Goal: Task Accomplishment & Management: Complete application form

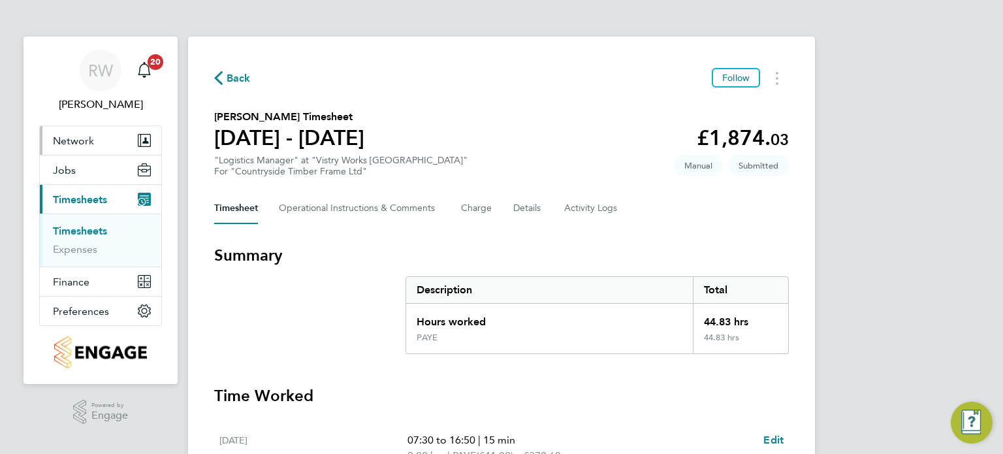
click at [84, 135] on span "Network" at bounding box center [73, 141] width 41 height 12
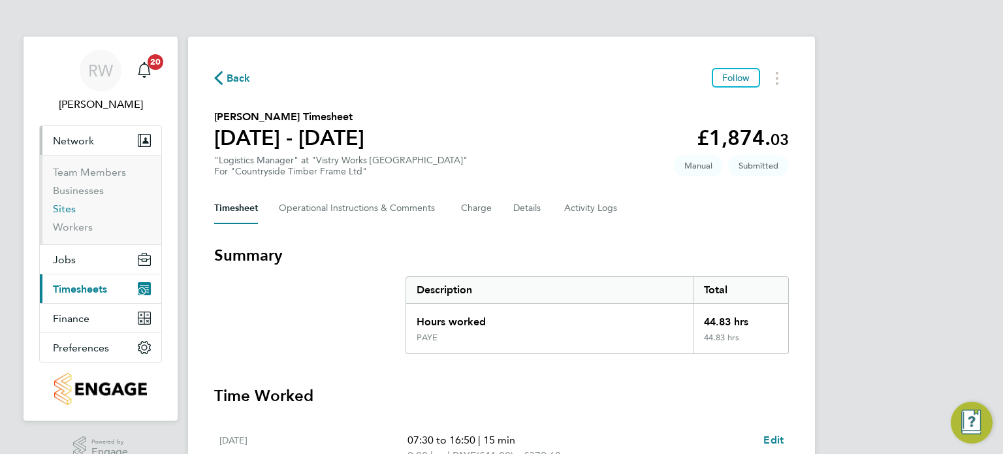
click at [56, 211] on link "Sites" at bounding box center [64, 208] width 23 height 12
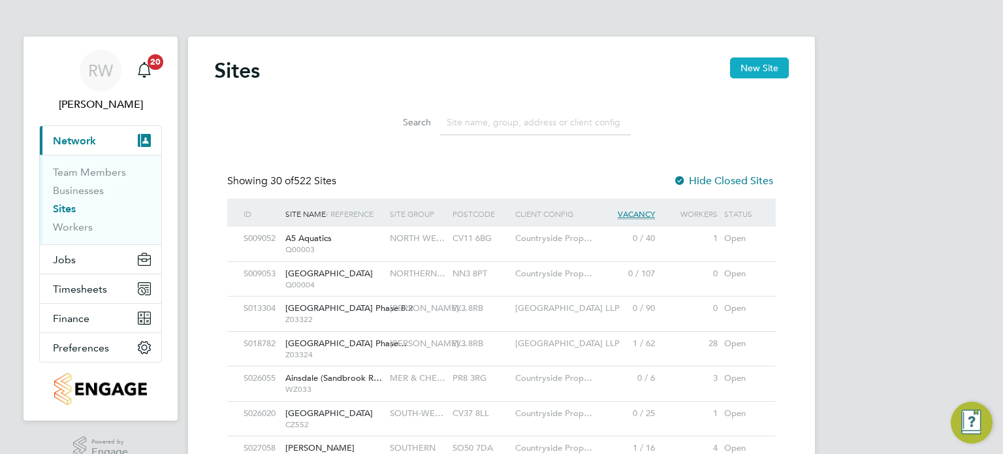
click at [781, 63] on button "New Site" at bounding box center [759, 67] width 59 height 21
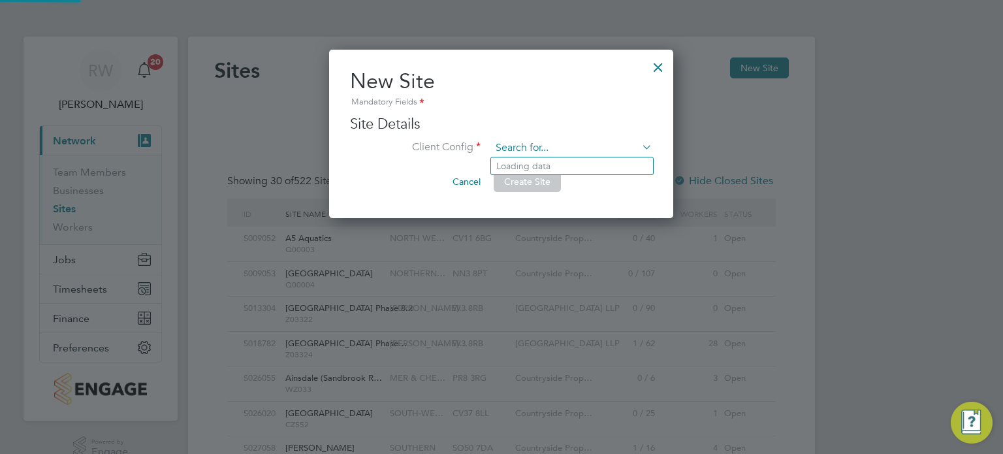
click at [524, 153] on input at bounding box center [571, 148] width 161 height 20
click at [557, 312] on li "Countryside Properties UK Ltd" at bounding box center [652, 321] width 323 height 18
type input "Countryside Properties UK Ltd"
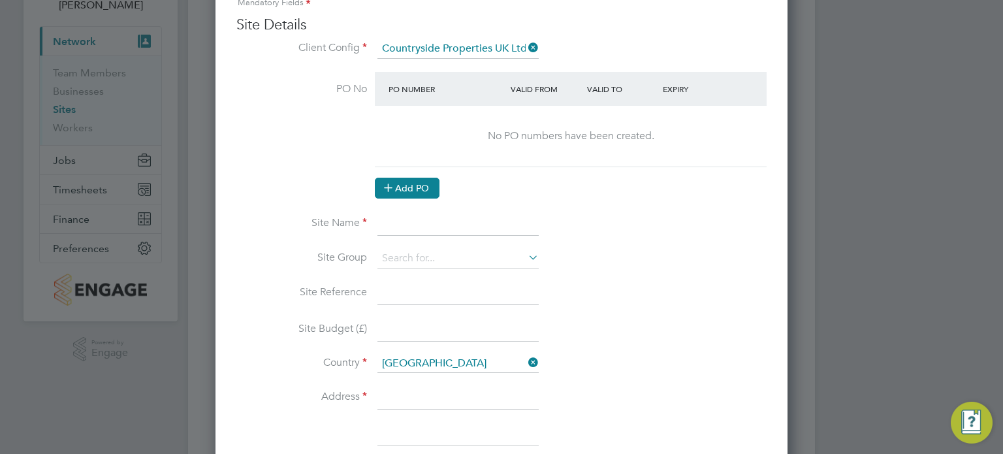
click at [410, 187] on button "Add PO" at bounding box center [407, 188] width 65 height 21
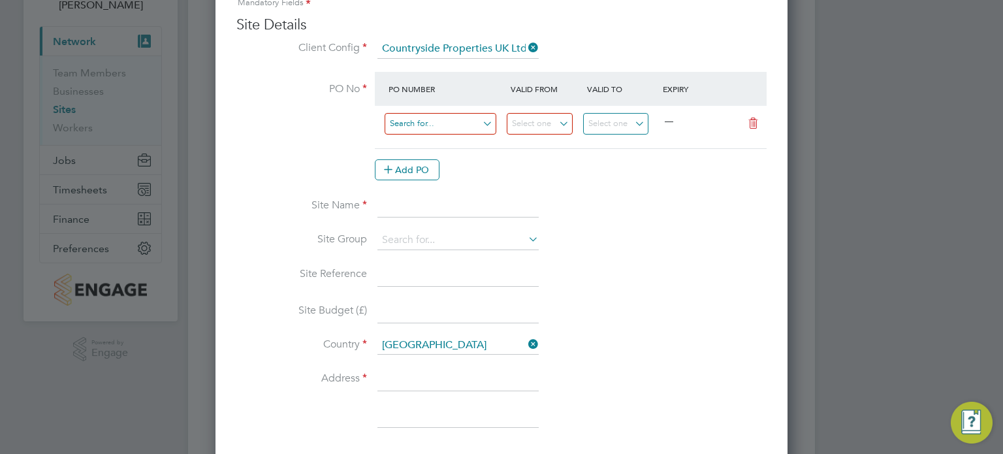
click at [429, 122] on input at bounding box center [441, 124] width 112 height 22
type input "SOHAM"
click at [447, 156] on li "Use "SOHAM"" at bounding box center [441, 160] width 112 height 18
click at [558, 117] on input at bounding box center [540, 124] width 66 height 22
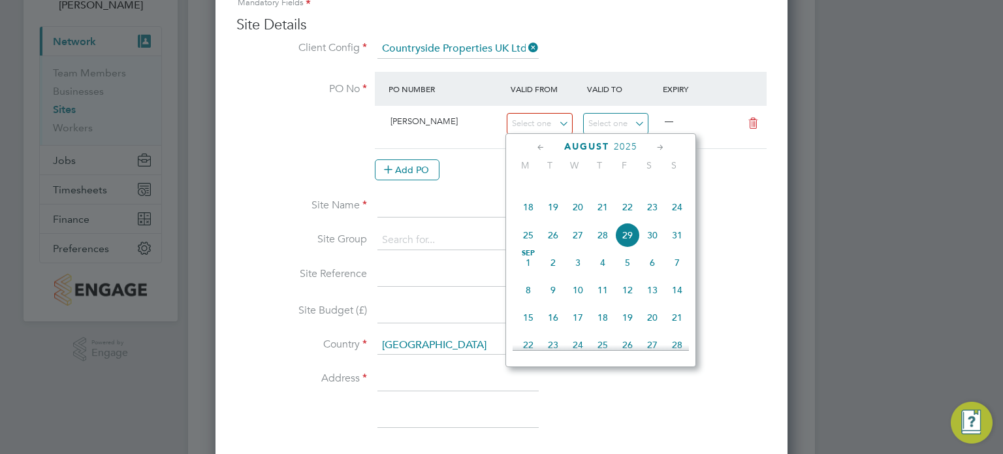
click at [523, 244] on span "25" at bounding box center [528, 235] width 25 height 25
type input "25 Aug 2025"
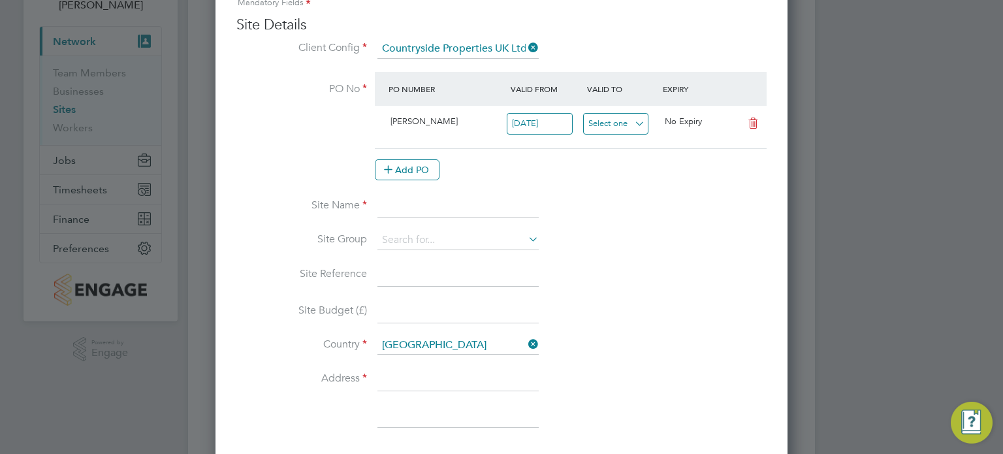
click at [625, 120] on input at bounding box center [616, 124] width 66 height 22
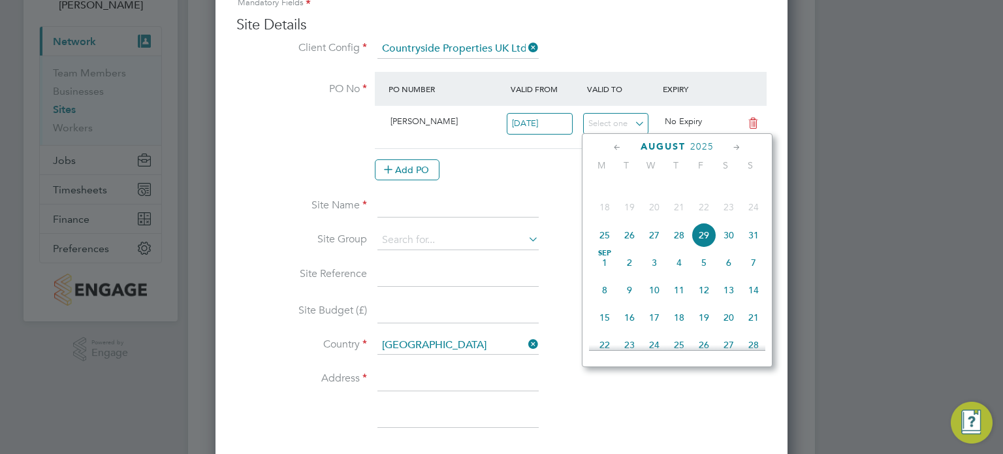
click at [706, 143] on span "2025" at bounding box center [702, 146] width 24 height 11
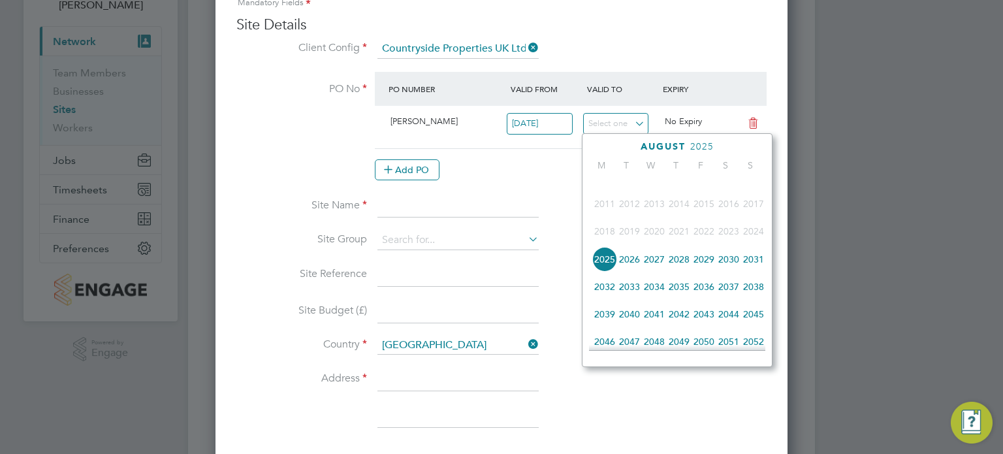
click at [679, 268] on span "2028" at bounding box center [679, 259] width 25 height 25
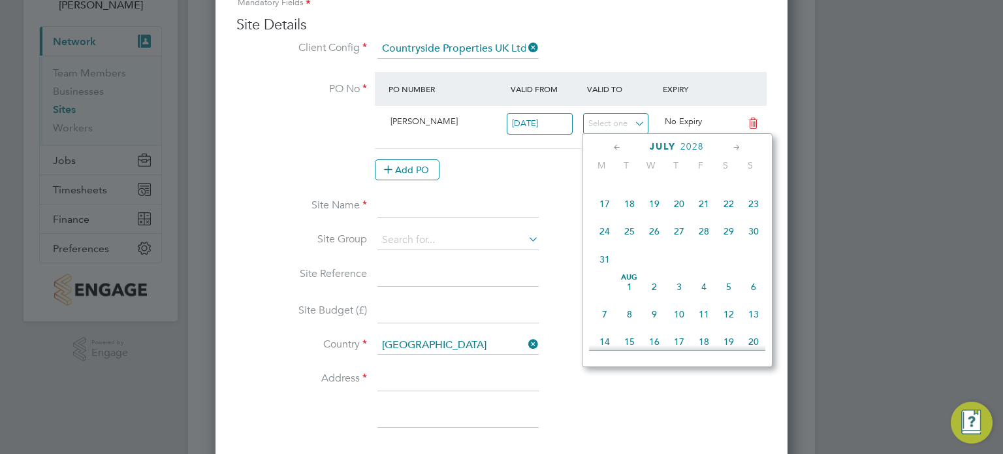
click at [756, 241] on span "30" at bounding box center [753, 231] width 25 height 25
type input "30 Jul 2028"
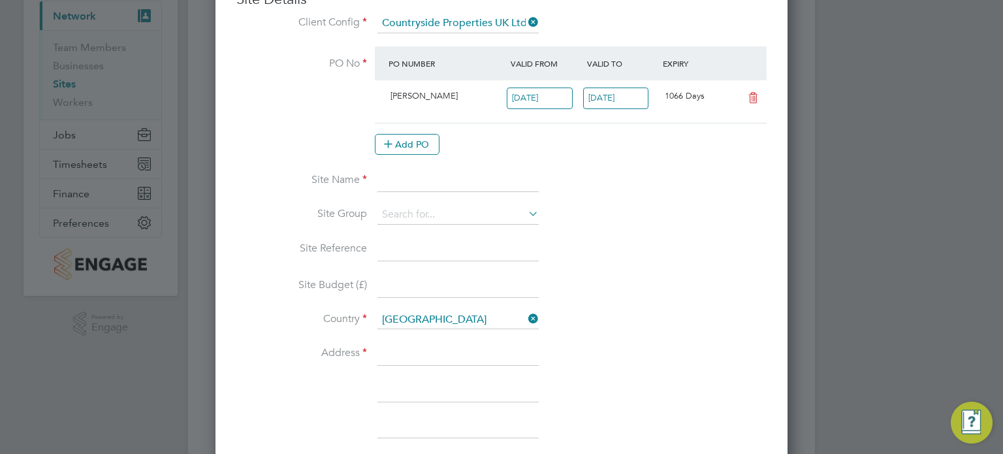
click at [439, 185] on input at bounding box center [458, 181] width 161 height 24
click at [385, 175] on input "Soham" at bounding box center [458, 181] width 161 height 24
type input "Cherry Wood Place, Soham"
click at [420, 213] on input at bounding box center [458, 215] width 161 height 20
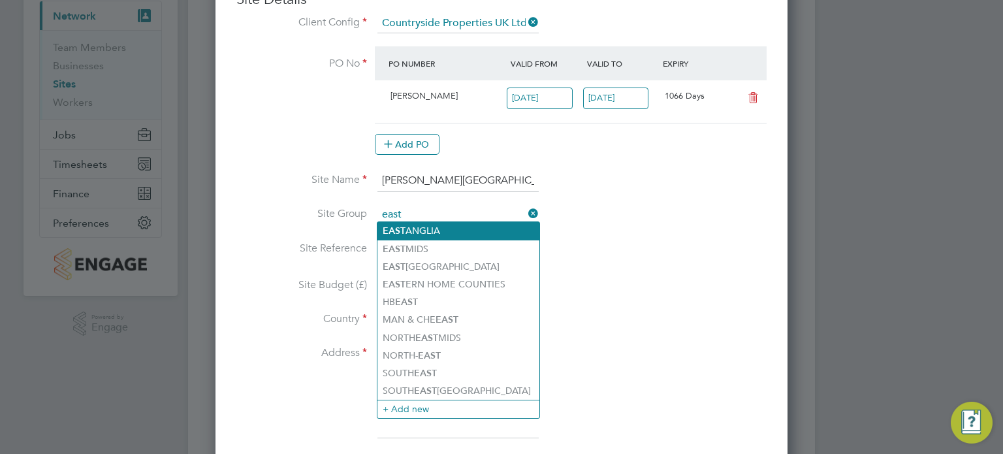
click at [423, 224] on li "EAST ANGLIA" at bounding box center [459, 231] width 162 height 18
type input "EAST ANGLIA"
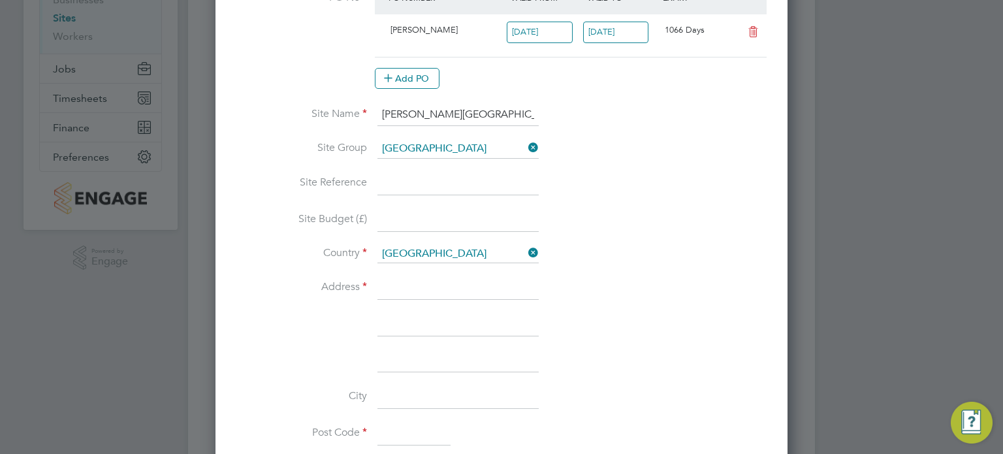
click at [437, 181] on input at bounding box center [458, 184] width 161 height 24
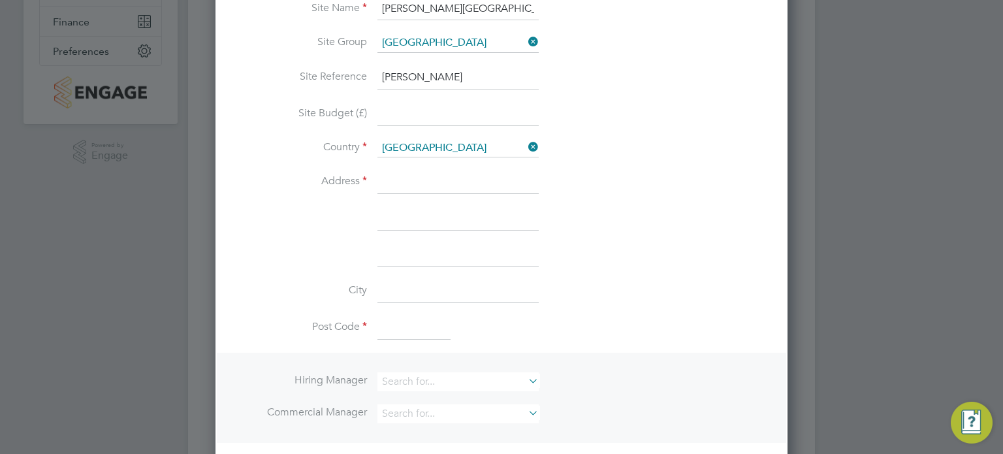
scroll to position [297, 0]
type input "SOHAM"
click at [434, 178] on input at bounding box center [458, 182] width 161 height 24
paste input "Land off Fordham Road"
type input "Land off Fordham Road"
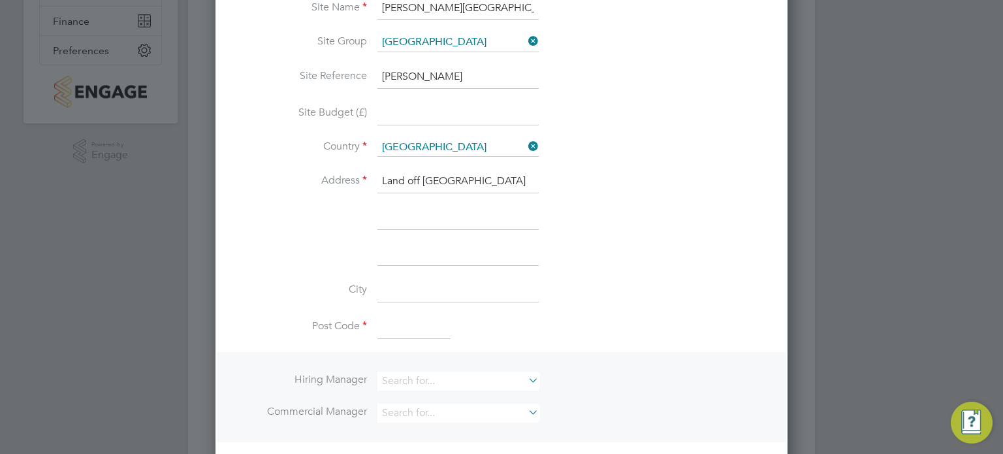
click at [410, 206] on input at bounding box center [458, 218] width 161 height 24
click at [390, 326] on input at bounding box center [414, 327] width 73 height 24
type input "v"
paste input "CB7 5AH"
type input "CB7 5AH"
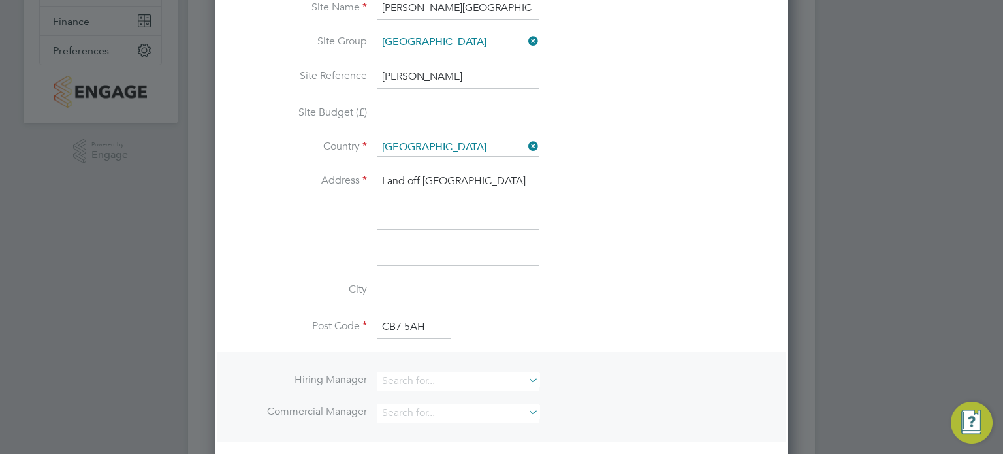
click at [401, 206] on input at bounding box center [458, 218] width 161 height 24
drag, startPoint x: 427, startPoint y: 214, endPoint x: 306, endPoint y: 206, distance: 121.1
click at [306, 206] on li "dOHAM" at bounding box center [501, 224] width 530 height 37
type input "Soham"
type input "Cambridgeshire"
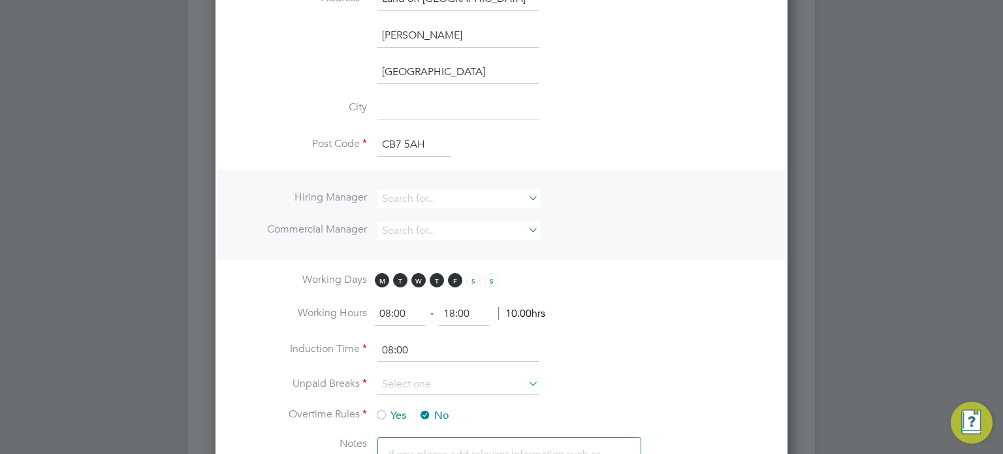
scroll to position [480, 0]
click at [425, 194] on input at bounding box center [458, 198] width 161 height 19
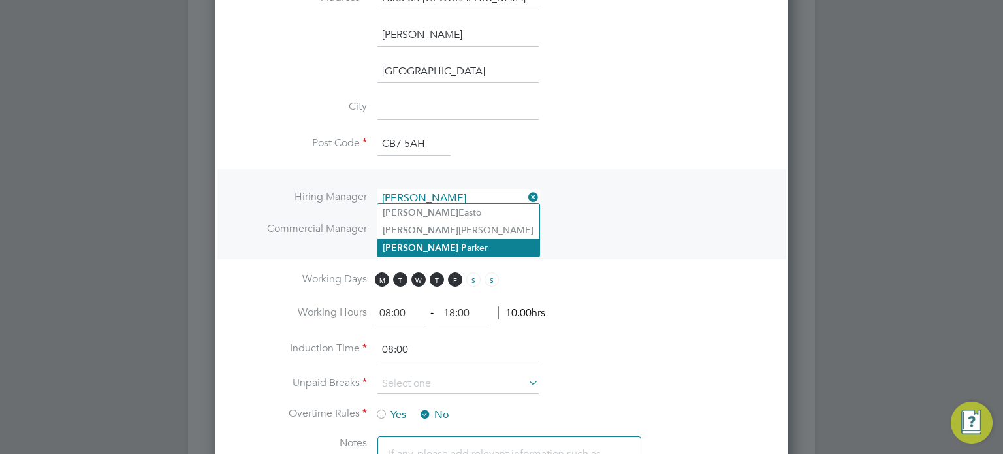
click at [432, 246] on li "Michael P arker" at bounding box center [459, 248] width 162 height 18
type input "Michael Parker"
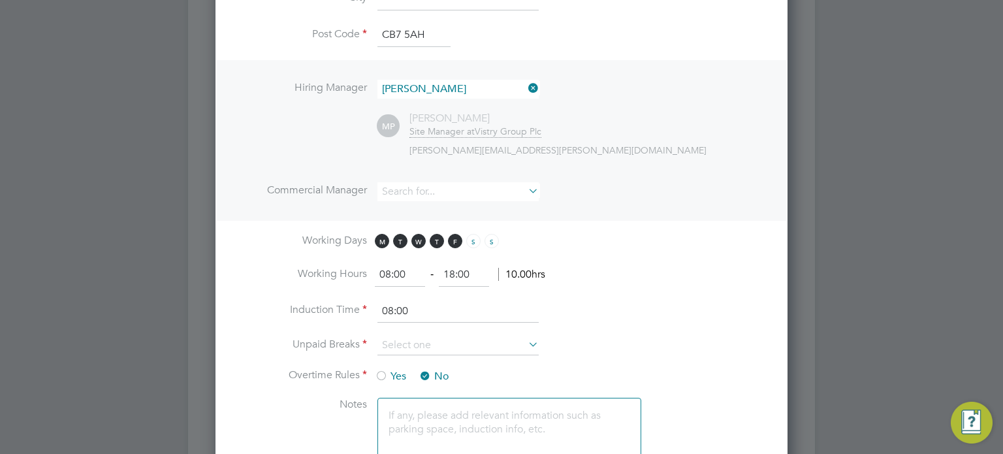
scroll to position [593, 0]
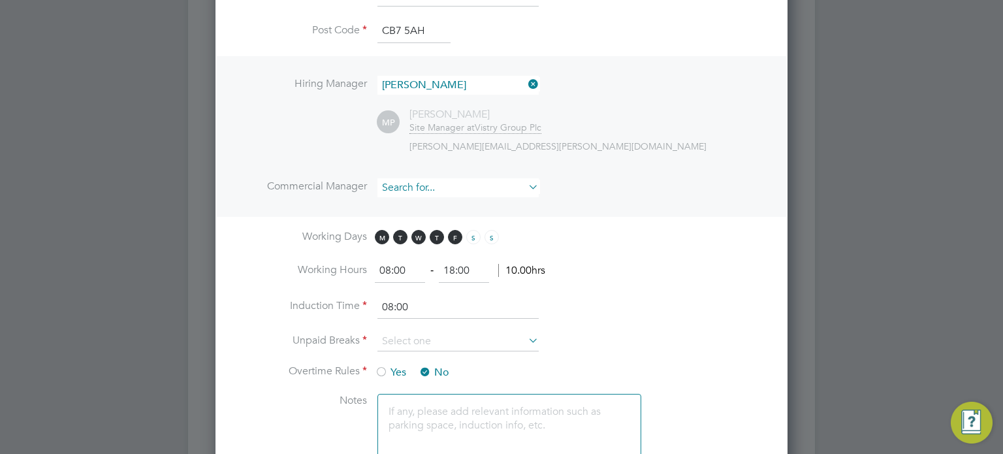
click at [453, 191] on input at bounding box center [458, 187] width 161 height 19
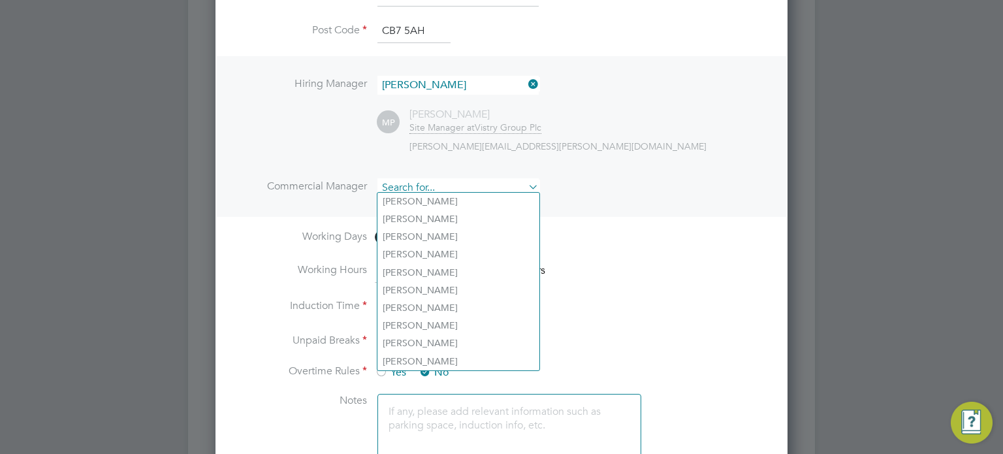
type input "s"
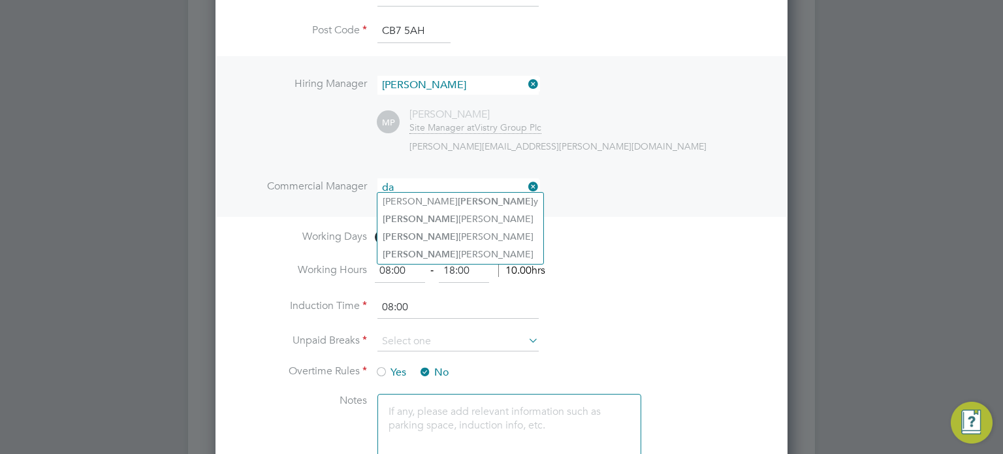
type input "d"
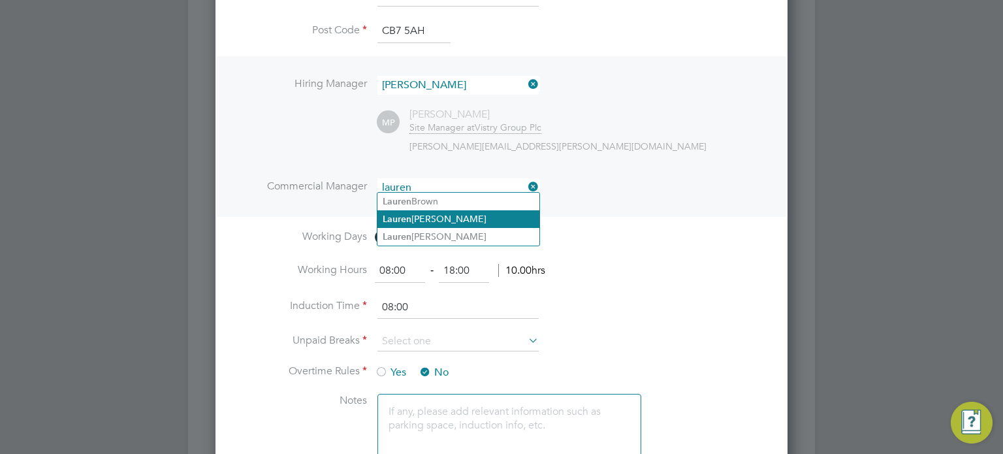
click at [444, 222] on li "Lauren Morton" at bounding box center [459, 219] width 162 height 18
type input "Lauren Morton"
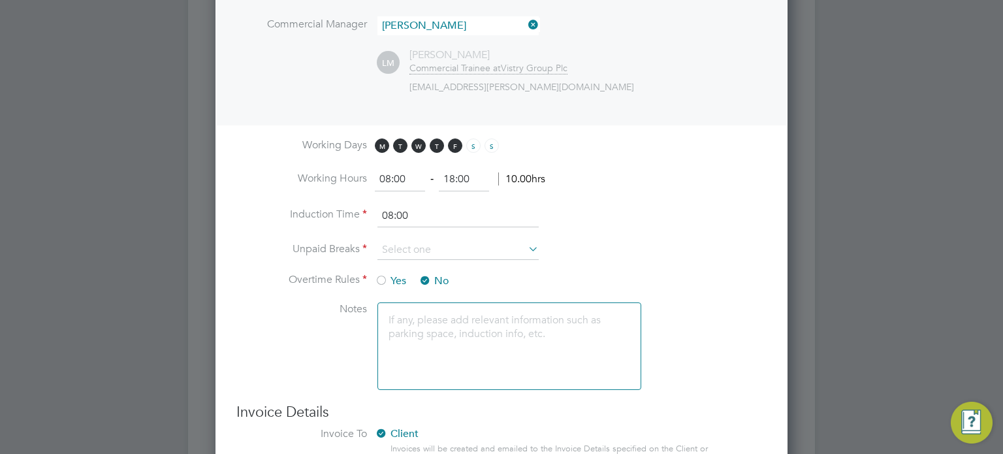
scroll to position [765, 0]
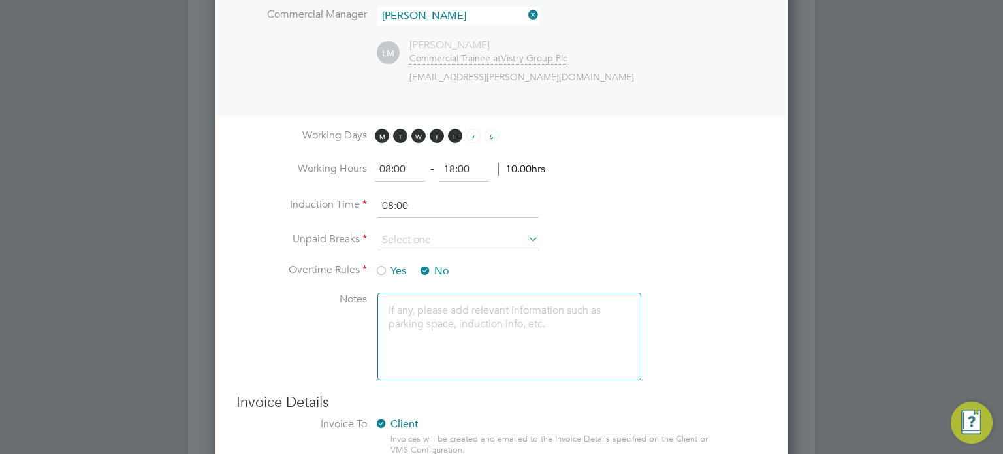
click at [472, 130] on span "S" at bounding box center [473, 136] width 14 height 14
drag, startPoint x: 411, startPoint y: 161, endPoint x: 260, endPoint y: 167, distance: 151.0
click at [260, 167] on li "Working Hours 08:00 ‐ 18:00 10.00hrs" at bounding box center [501, 176] width 530 height 37
type input "07:30"
type input "16:30"
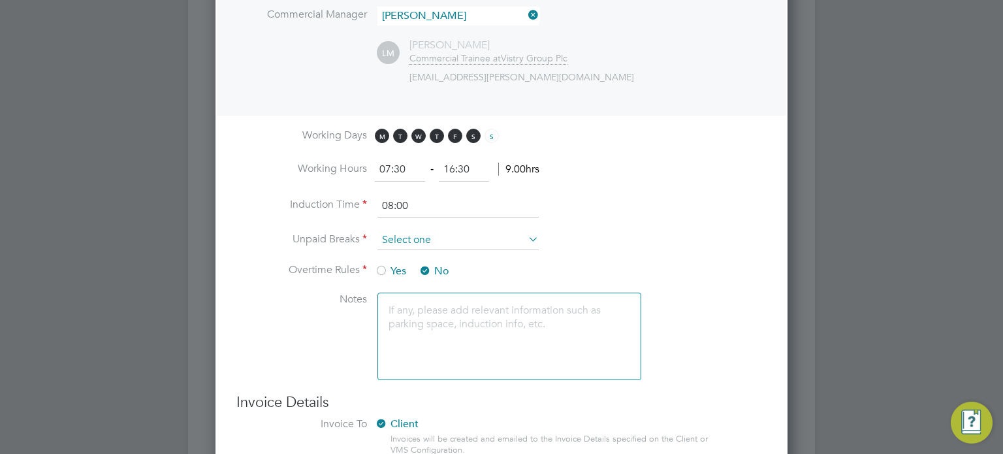
click at [412, 232] on input at bounding box center [458, 241] width 161 height 20
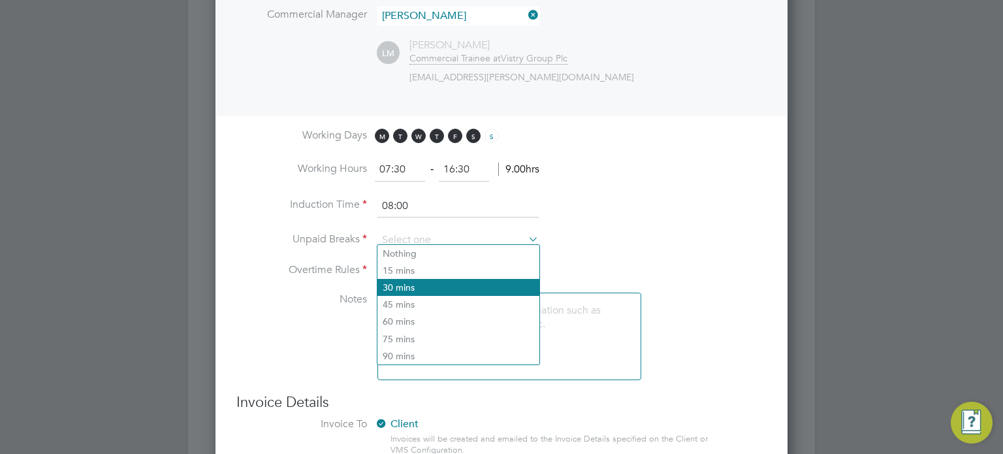
click at [417, 279] on li "30 mins" at bounding box center [459, 287] width 162 height 17
type input "30 mins"
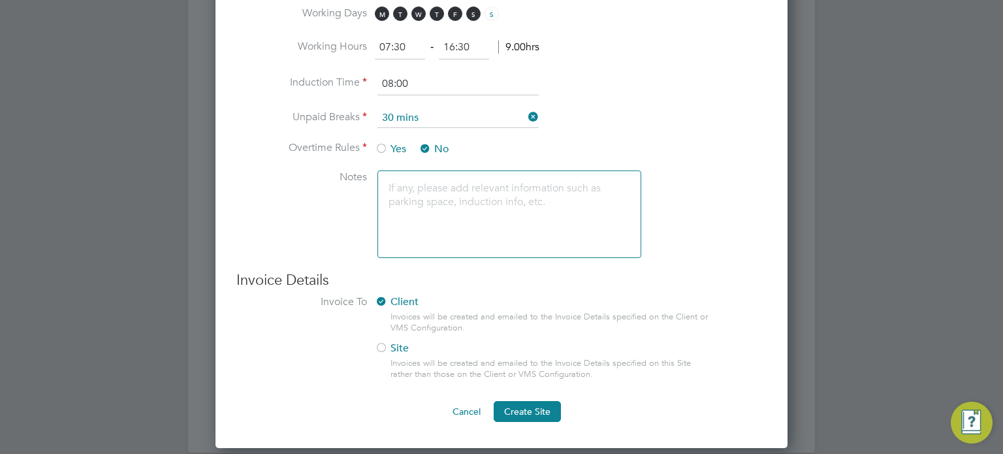
scroll to position [903, 0]
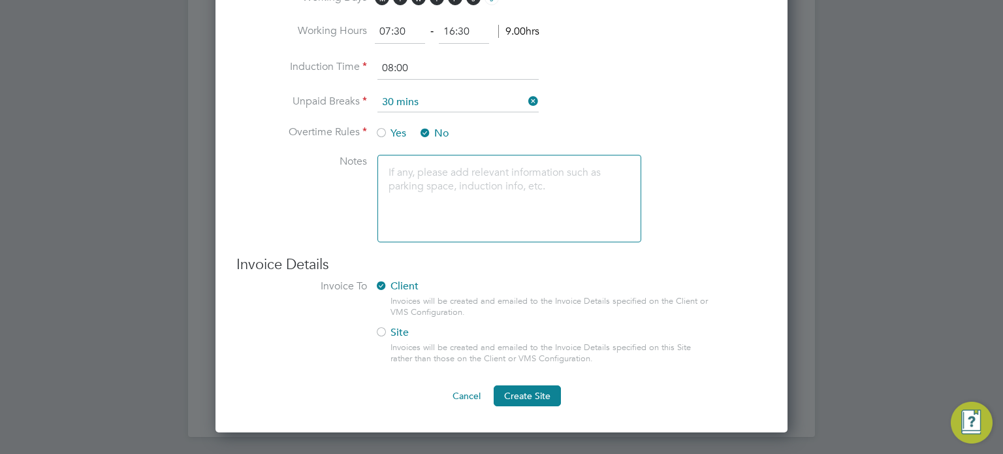
click at [403, 326] on label "Site" at bounding box center [536, 333] width 323 height 14
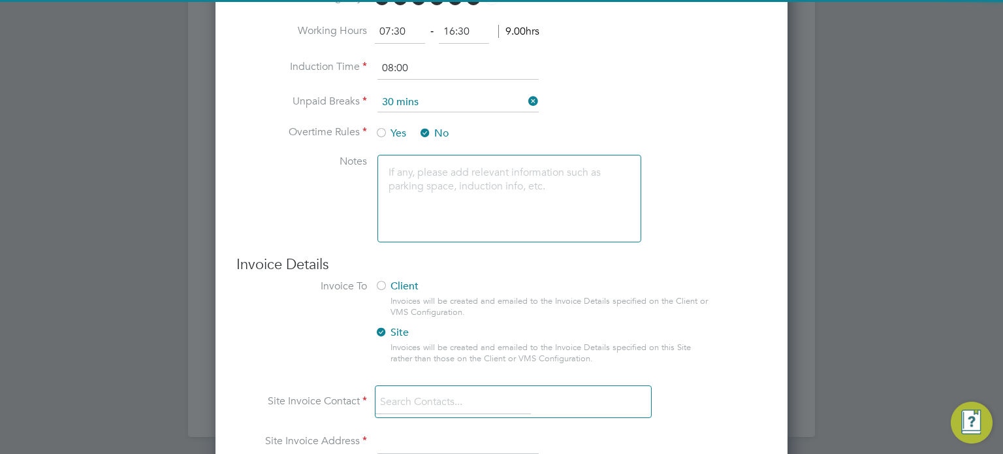
scroll to position [1097, 0]
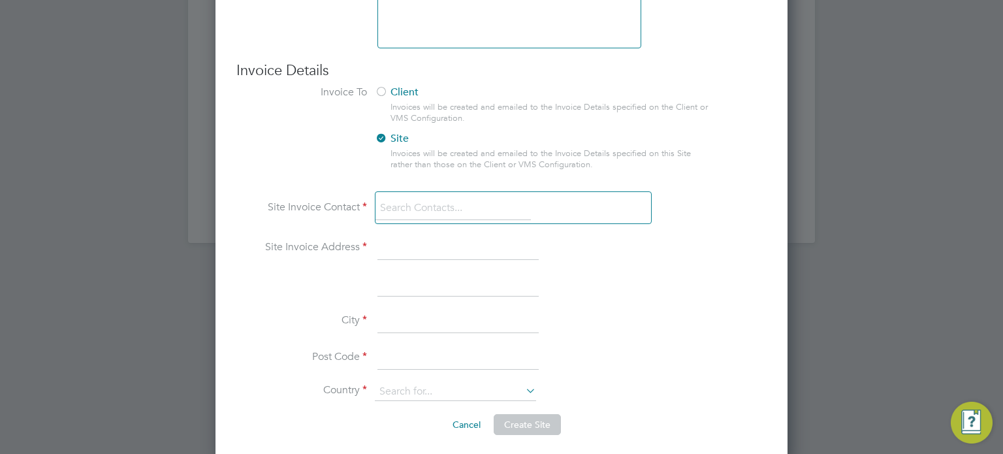
click at [452, 206] on input at bounding box center [453, 209] width 155 height 24
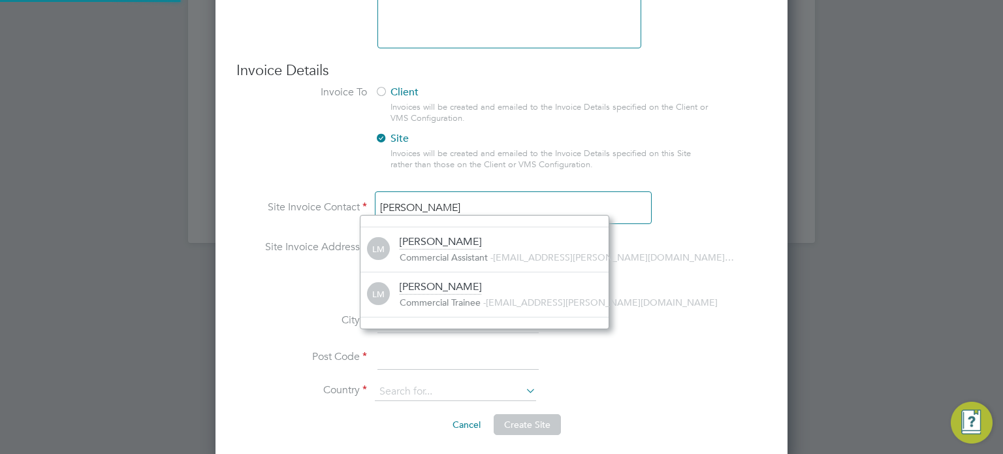
scroll to position [14, 210]
type input "lauren mor"
click at [451, 299] on span "Commercial Trainee" at bounding box center [440, 303] width 81 height 12
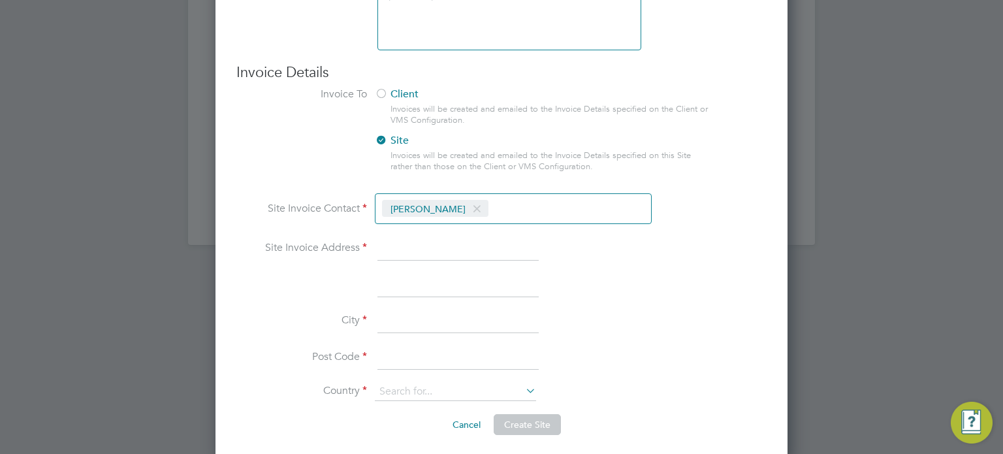
click at [422, 237] on input at bounding box center [458, 249] width 161 height 24
type input "Ashurst, Southgate Park"
type input "Bakewell Road"
type input "Orton, Southgate"
click at [391, 346] on input at bounding box center [458, 358] width 161 height 24
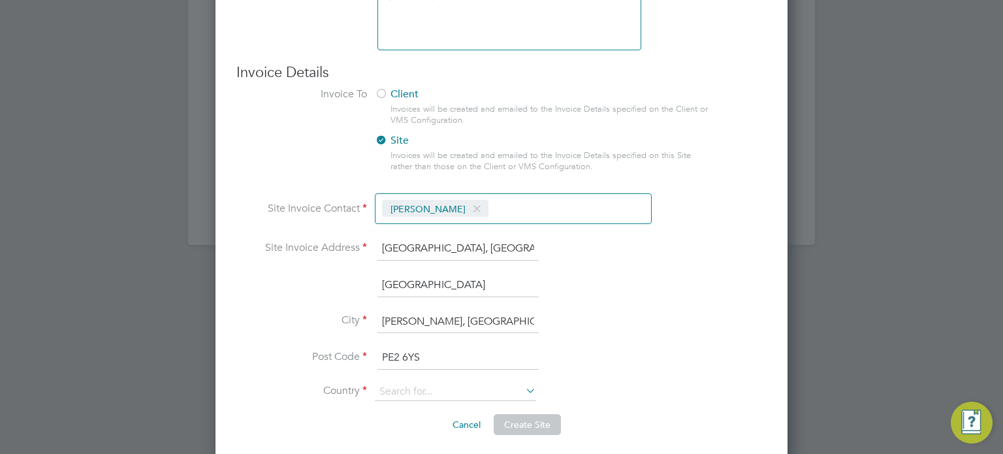
type input "PE2 6YS"
drag, startPoint x: 467, startPoint y: 315, endPoint x: 375, endPoint y: 319, distance: 92.2
click at [375, 319] on li "City Orton, Southgate" at bounding box center [501, 328] width 530 height 37
click at [479, 316] on input "Orton, Southgate" at bounding box center [458, 322] width 161 height 24
type input "Orton, Peterborough"
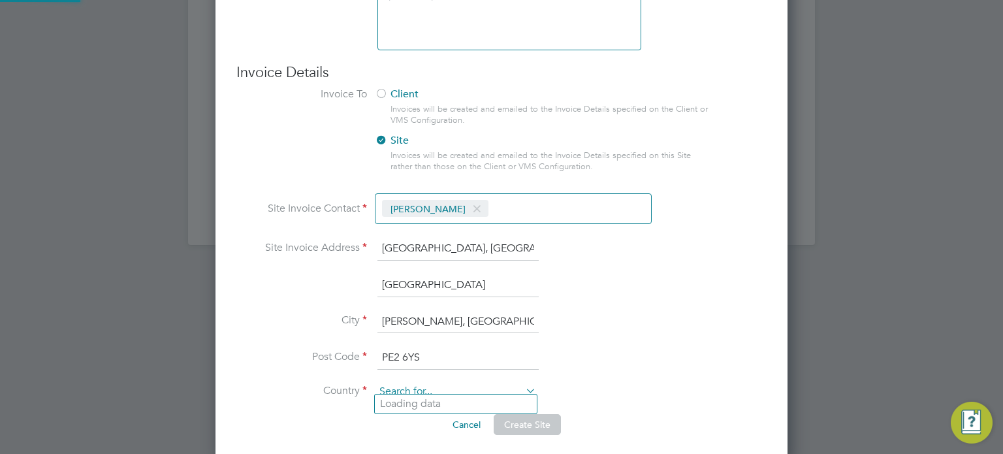
click at [455, 384] on input at bounding box center [455, 392] width 161 height 18
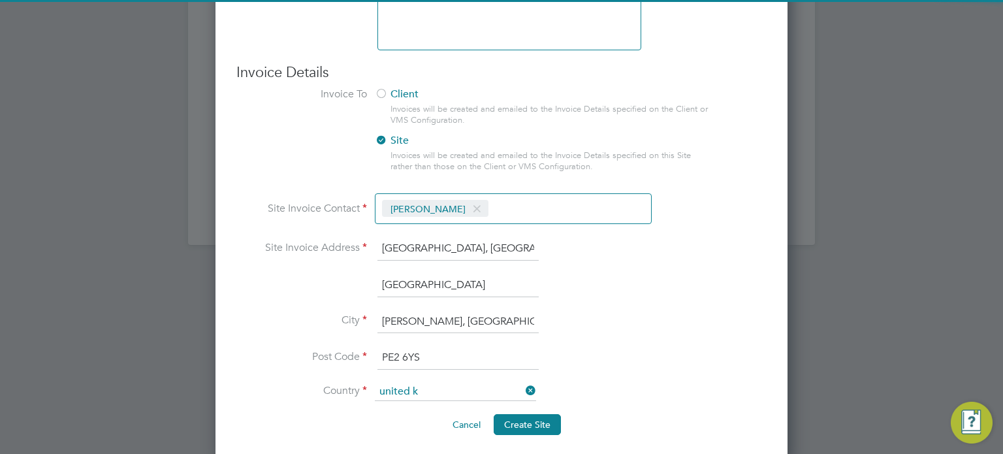
click at [442, 402] on li "United K ingdom" at bounding box center [456, 404] width 162 height 19
type input "United Kingdom"
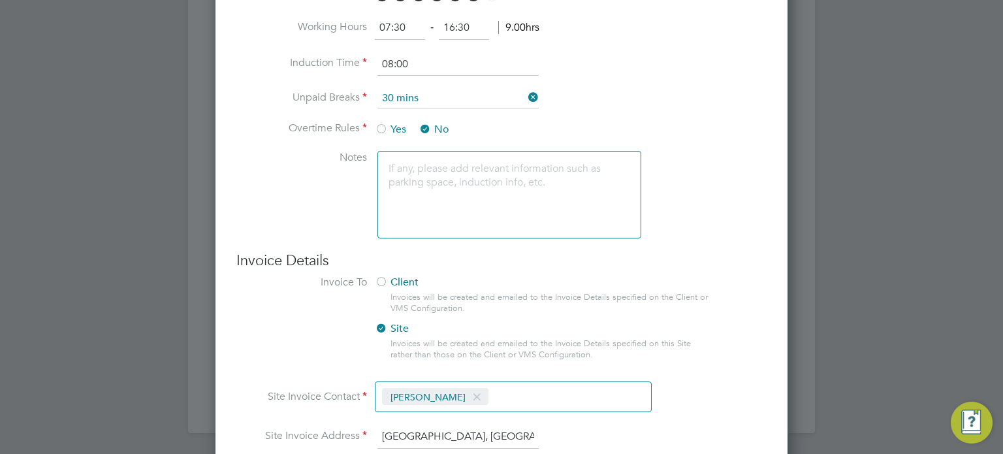
scroll to position [1095, 0]
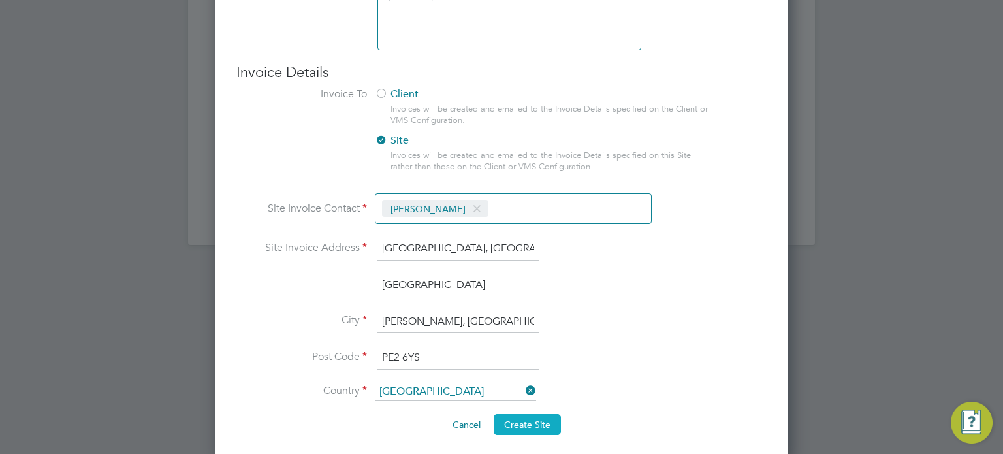
click at [530, 419] on span "Create Site" at bounding box center [527, 425] width 46 height 12
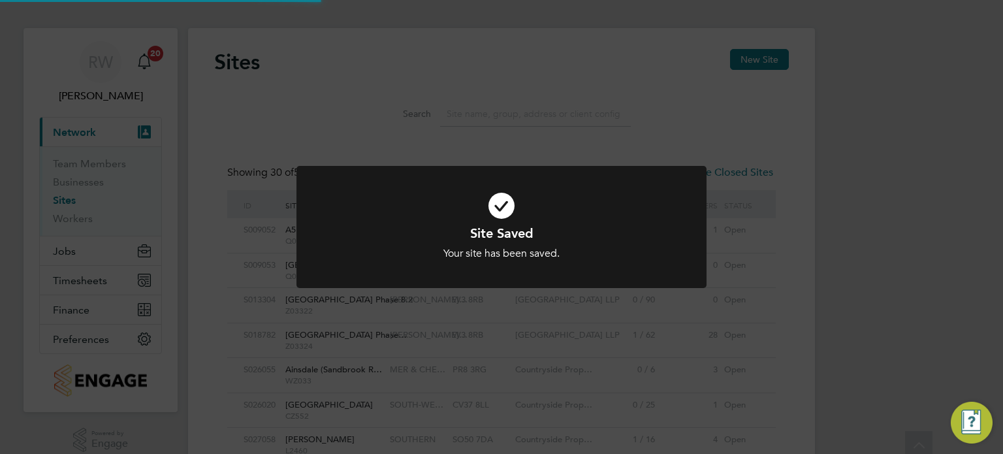
scroll to position [0, 0]
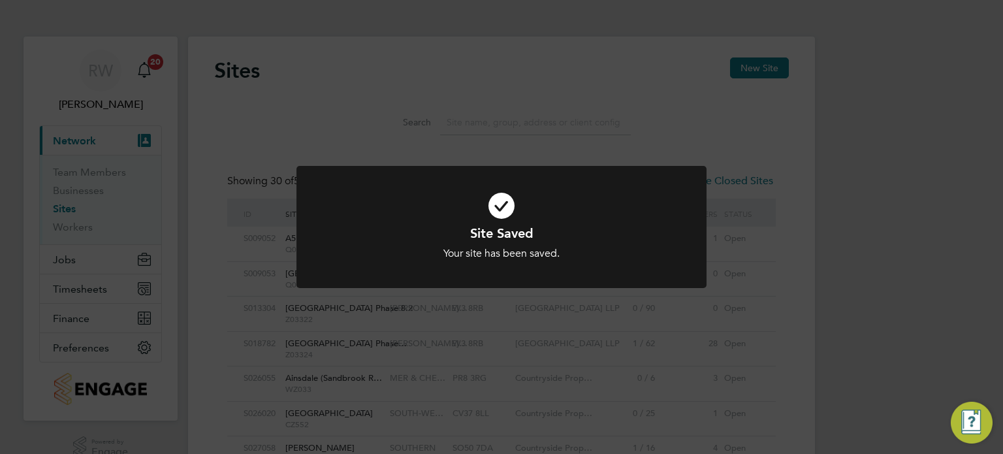
click at [694, 344] on div "Site Saved Your site has been saved. Cancel Okay" at bounding box center [501, 227] width 1003 height 454
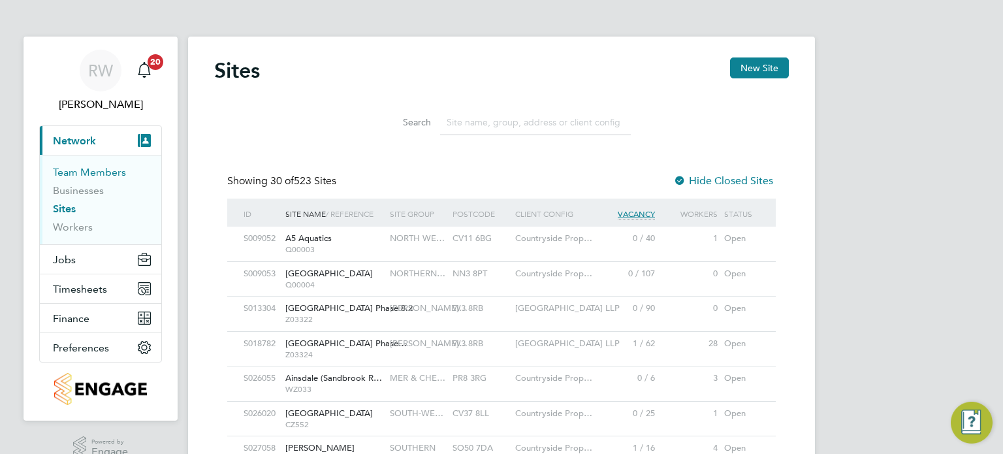
click at [106, 171] on link "Team Members" at bounding box center [89, 172] width 73 height 12
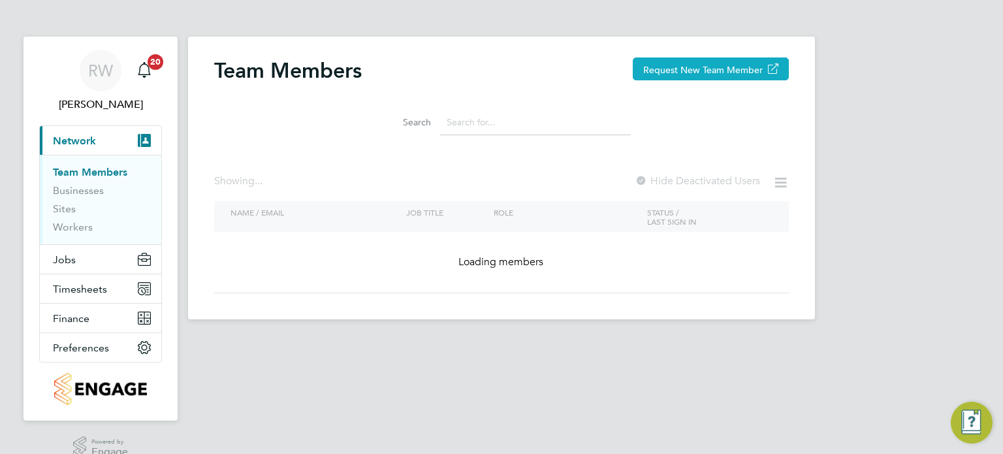
click at [717, 67] on button "Request New Team Member" at bounding box center [711, 68] width 156 height 23
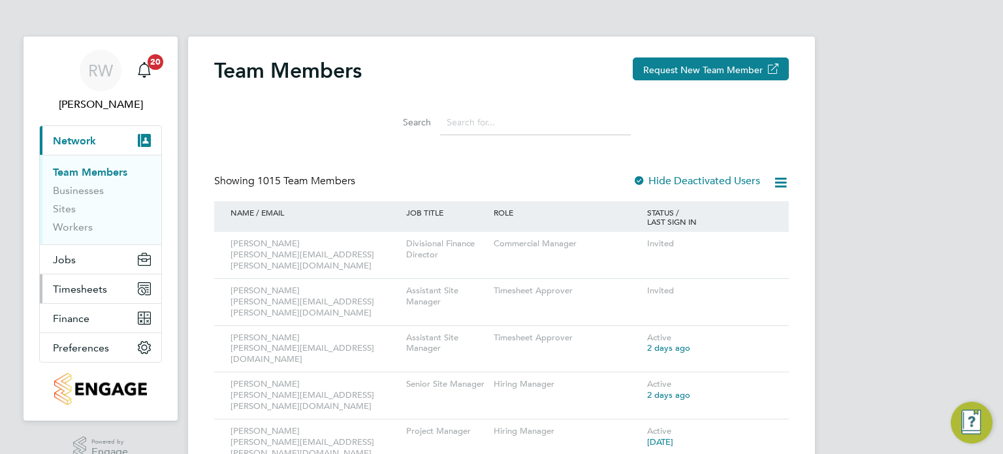
click at [74, 285] on span "Timesheets" at bounding box center [80, 289] width 54 height 12
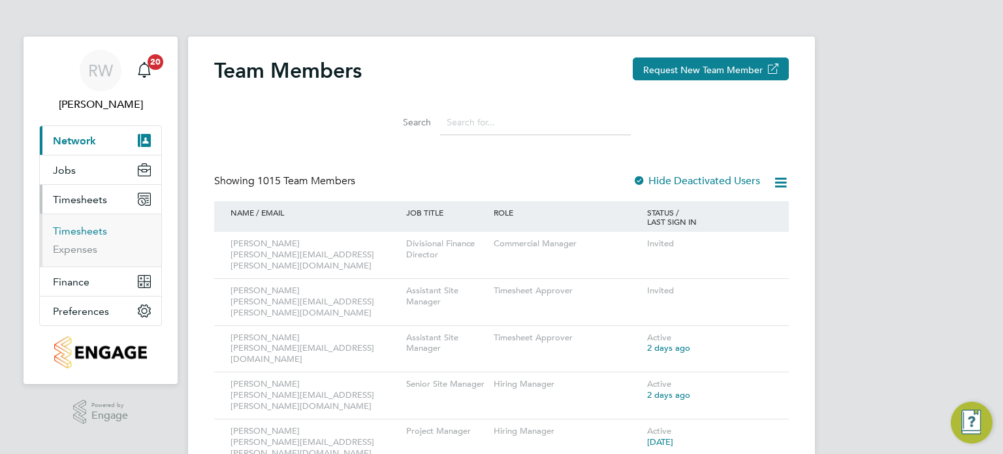
click at [95, 231] on link "Timesheets" at bounding box center [80, 231] width 54 height 12
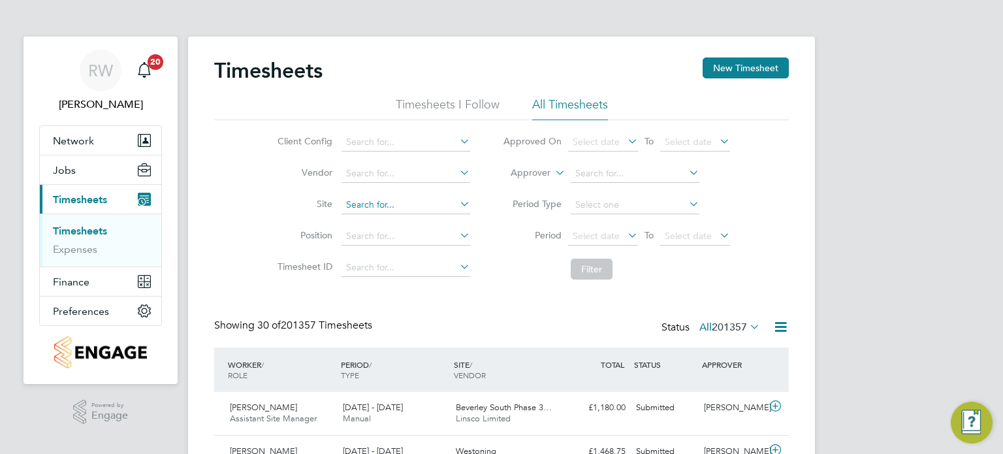
scroll to position [33, 114]
click at [389, 201] on input at bounding box center [406, 205] width 129 height 18
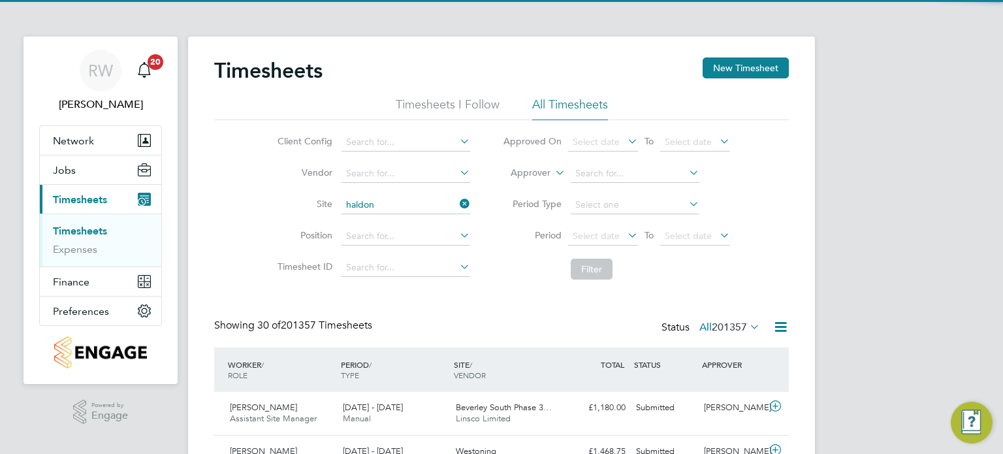
click at [390, 220] on li "Haldon Reach / Alphington" at bounding box center [405, 223] width 129 height 18
type input "Haldon Reach / Alphington"
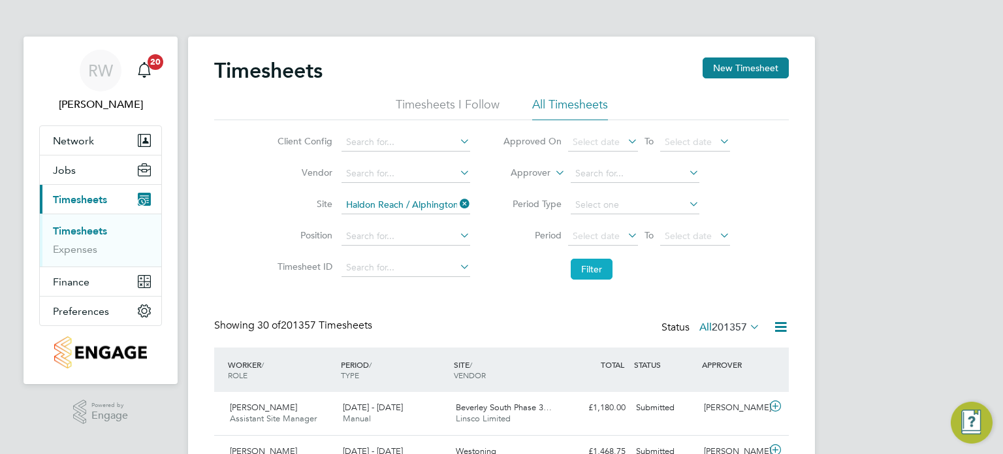
click at [595, 263] on button "Filter" at bounding box center [592, 269] width 42 height 21
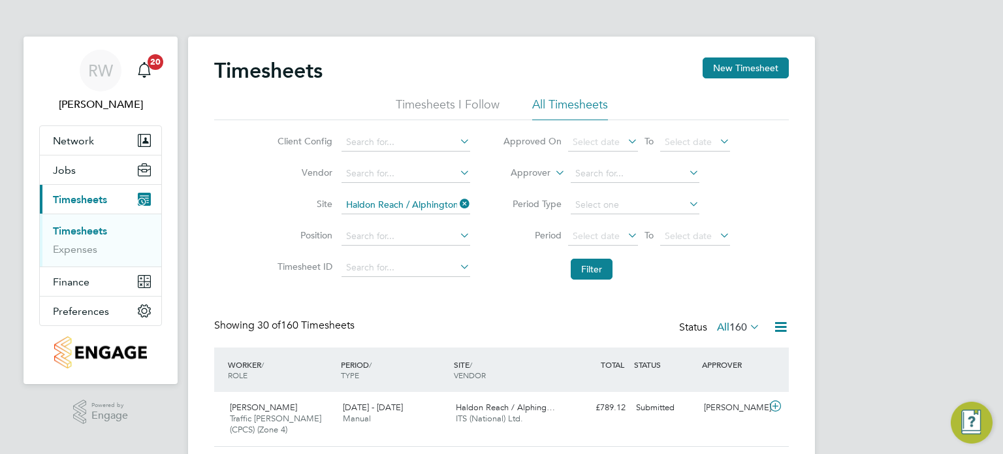
click at [743, 325] on span "160" at bounding box center [739, 327] width 18 height 13
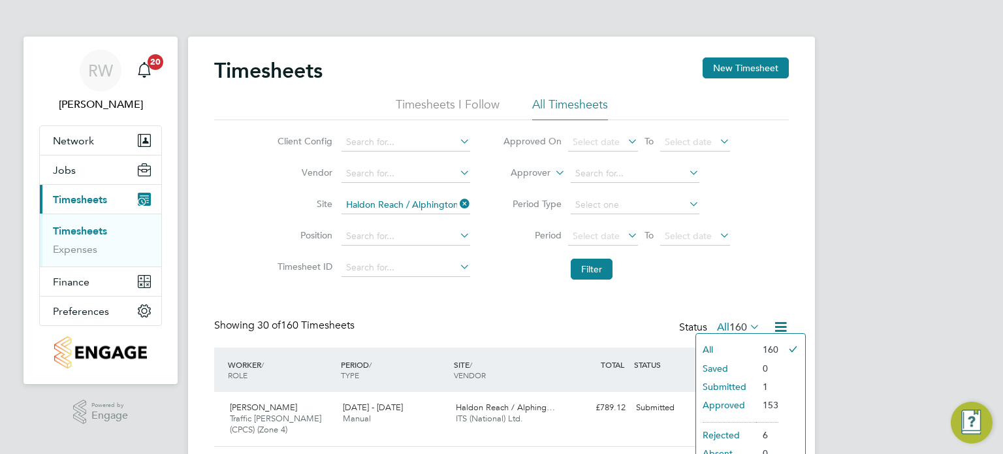
click at [725, 388] on li "Submitted" at bounding box center [726, 387] width 60 height 18
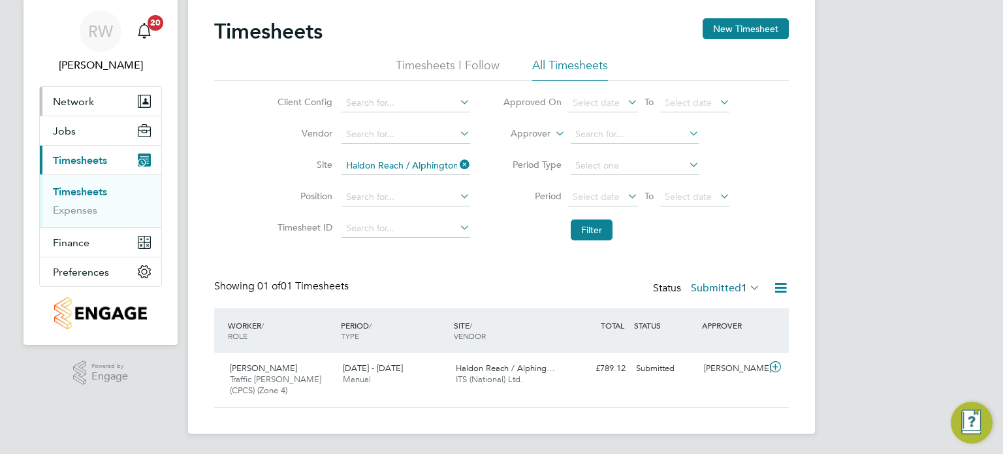
click at [76, 102] on span "Network" at bounding box center [73, 101] width 41 height 12
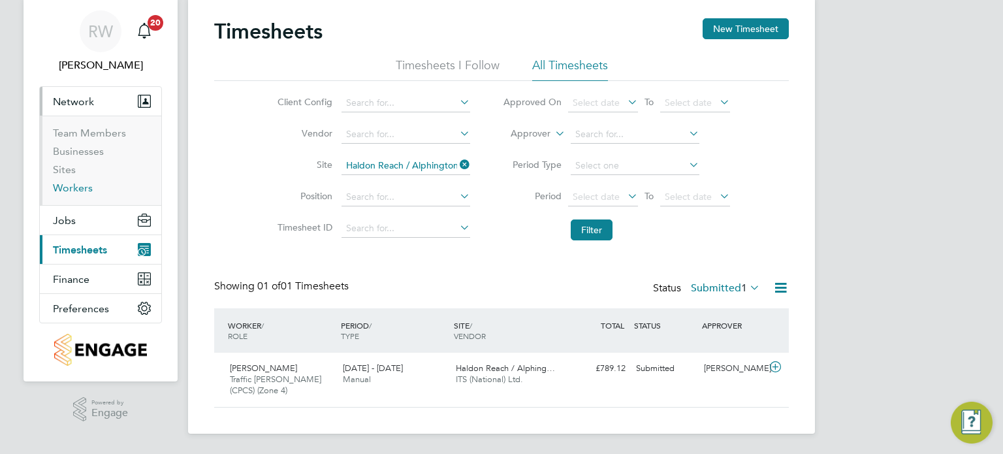
click at [74, 185] on link "Workers" at bounding box center [73, 188] width 40 height 12
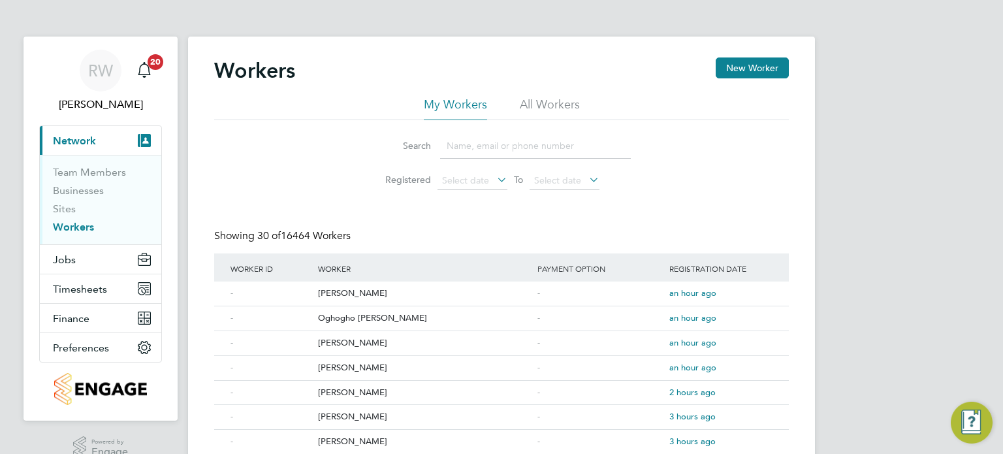
click at [566, 112] on li "All Workers" at bounding box center [550, 109] width 60 height 24
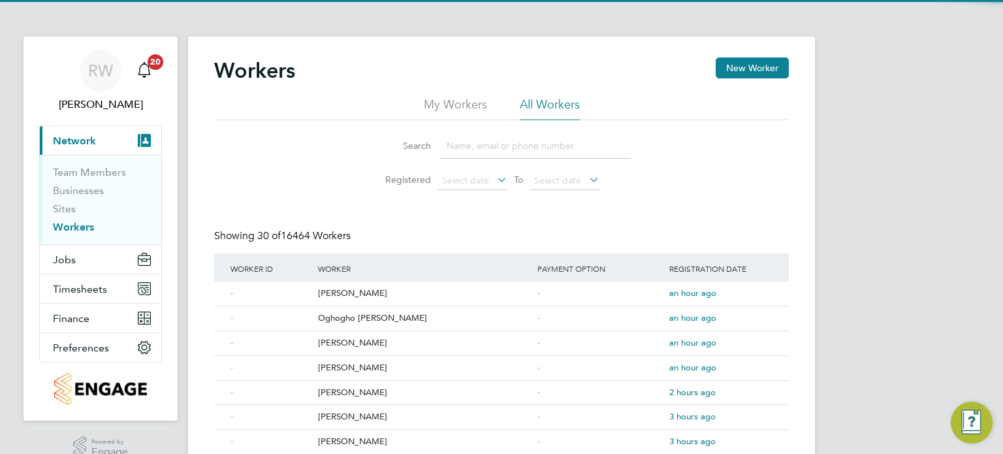
click at [502, 146] on input at bounding box center [535, 145] width 191 height 25
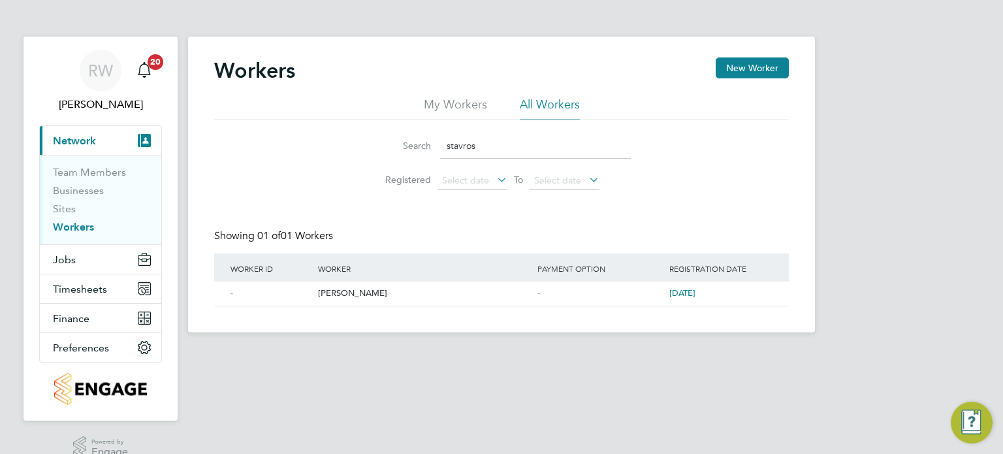
drag, startPoint x: 496, startPoint y: 144, endPoint x: 240, endPoint y: 182, distance: 258.9
click at [240, 182] on div "Search stavros Registered Select date To Select date" at bounding box center [501, 158] width 575 height 76
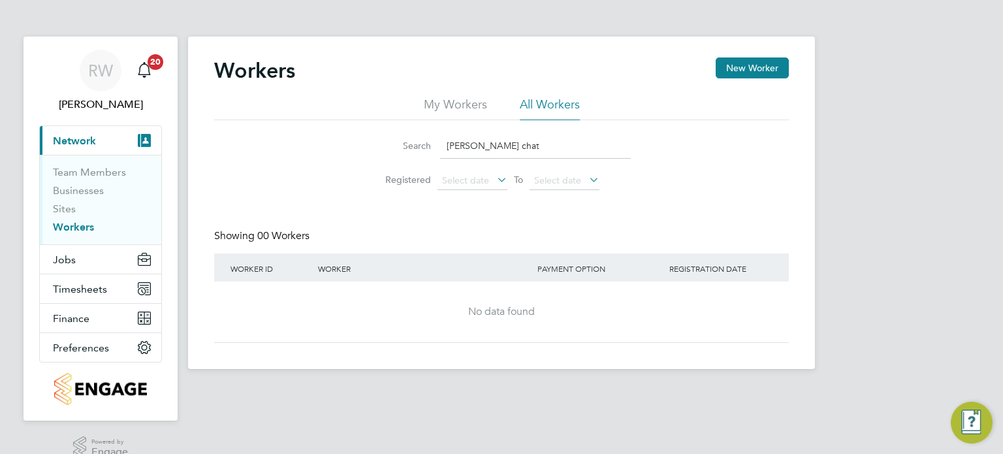
drag, startPoint x: 511, startPoint y: 148, endPoint x: 152, endPoint y: 159, distance: 360.1
click at [152, 159] on div "RW Richard Walsh Notifications 20 Applications: Current page: Network Team Memb…" at bounding box center [501, 195] width 1003 height 390
type input "vincent chat"
click at [69, 253] on span "Jobs" at bounding box center [64, 259] width 23 height 12
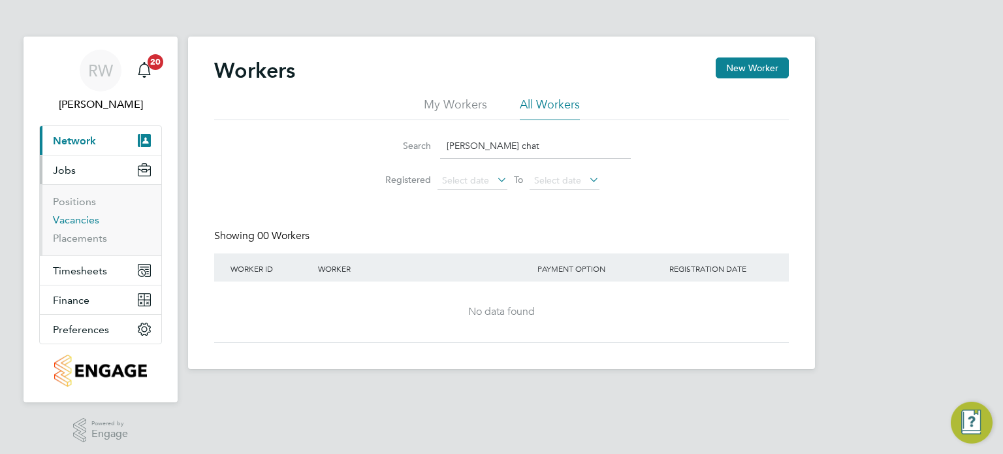
click at [71, 220] on link "Vacancies" at bounding box center [76, 220] width 46 height 12
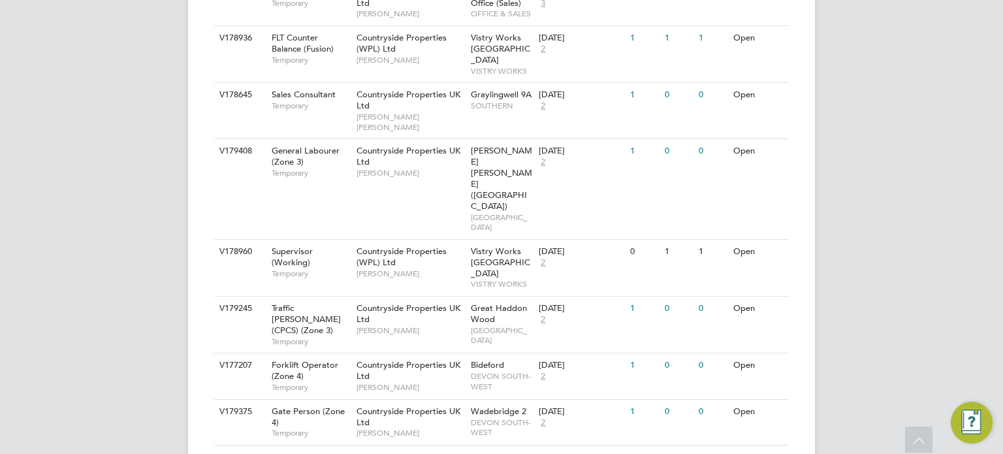
scroll to position [465, 0]
click at [485, 246] on span "Vistry Works Leicester" at bounding box center [500, 262] width 59 height 33
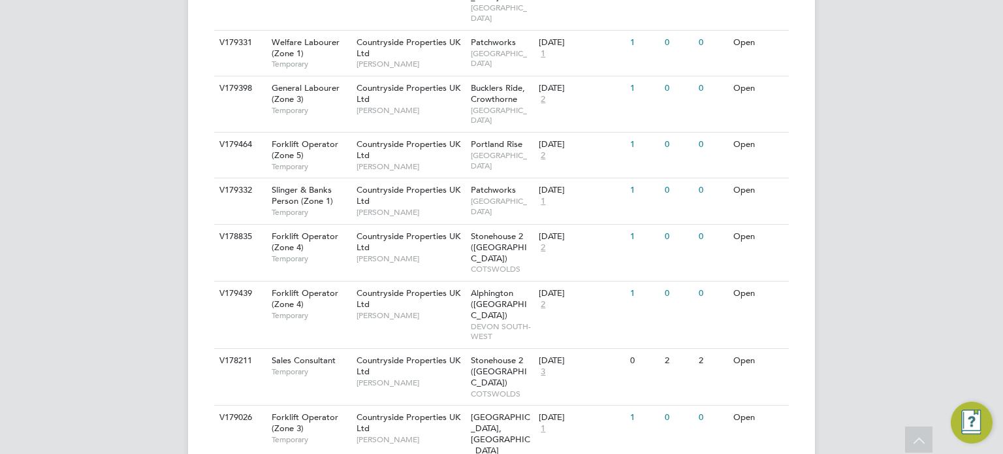
scroll to position [1047, 0]
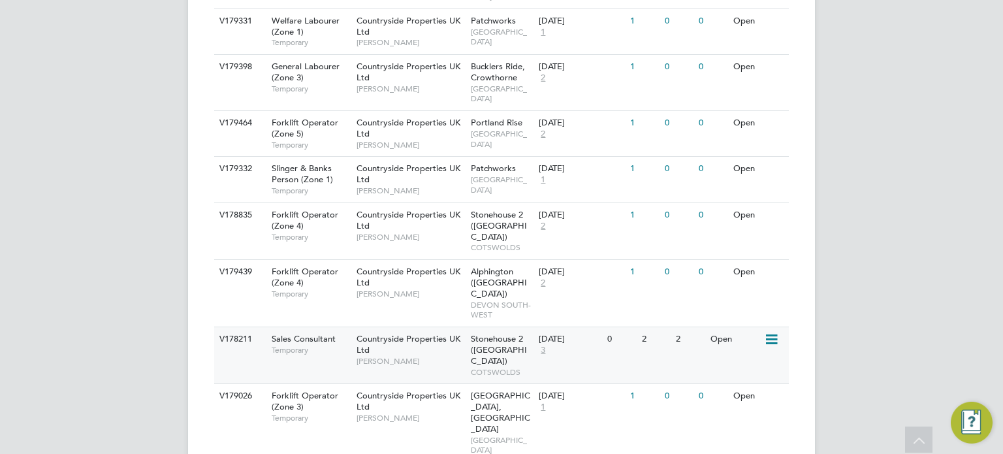
click at [516, 333] on span "Stonehouse 2 (Great Oldbury)" at bounding box center [499, 349] width 56 height 33
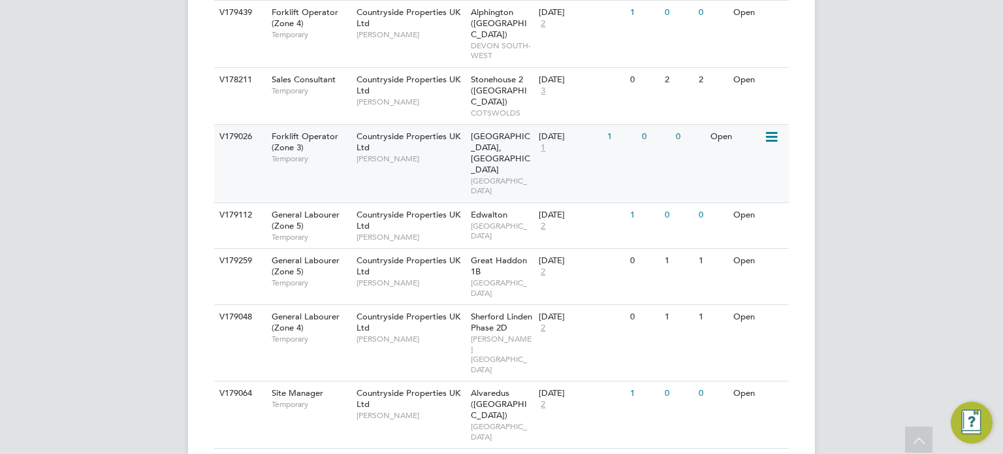
scroll to position [1314, 0]
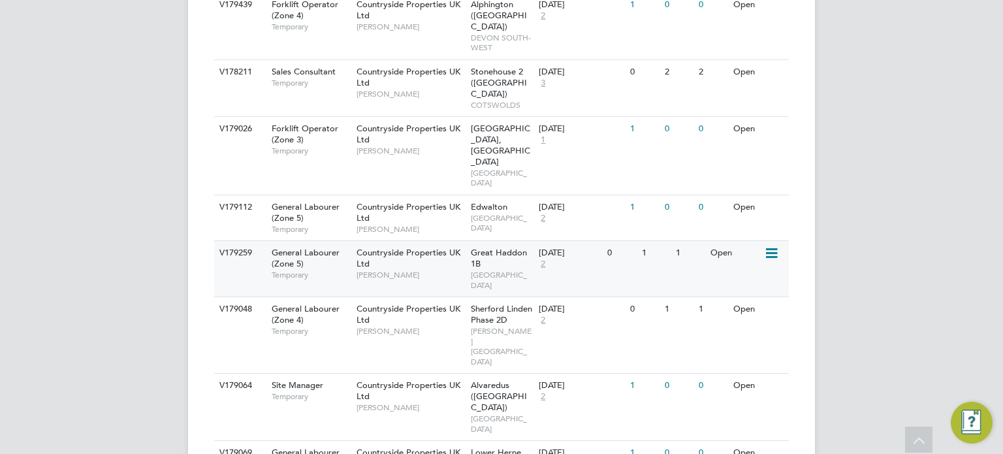
click at [524, 270] on span "NORTH EAST MIDS" at bounding box center [502, 280] width 62 height 20
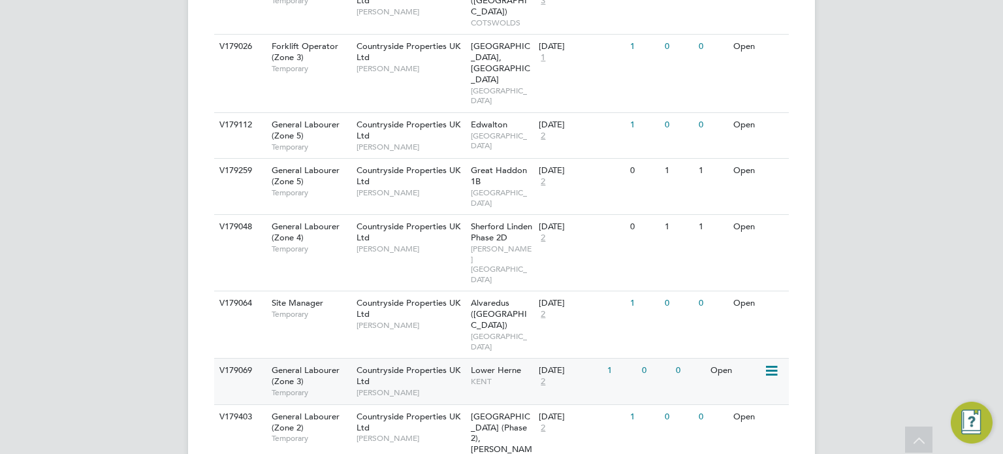
scroll to position [1397, 0]
click at [520, 214] on div "Sherford Linden Phase 2D CORNWELL SOUTH WEST" at bounding box center [502, 252] width 69 height 76
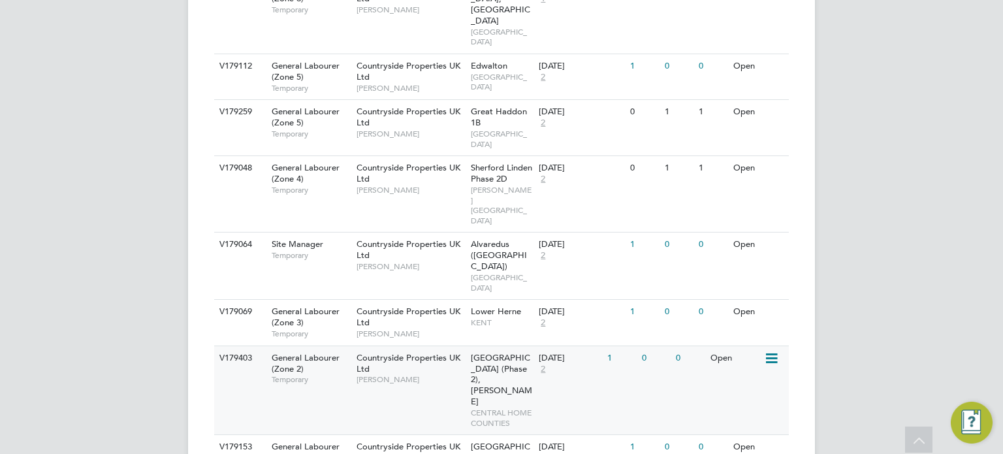
scroll to position [1463, 0]
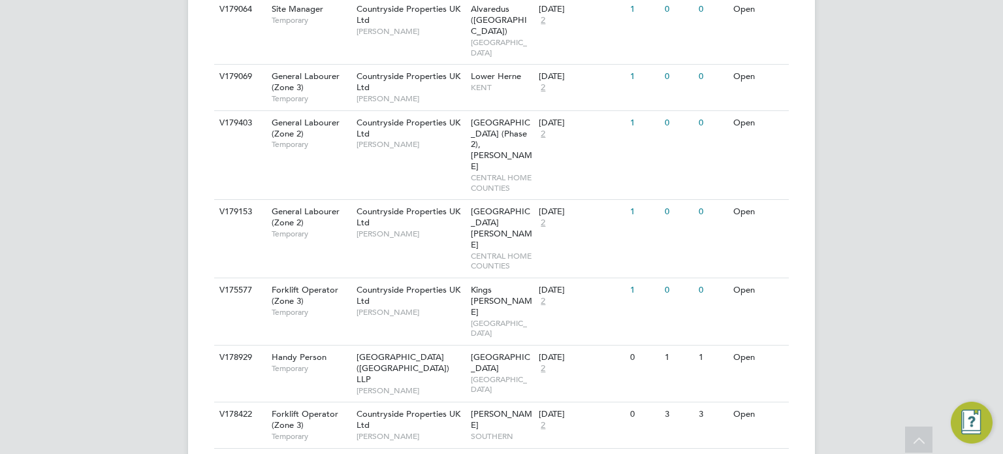
scroll to position [1719, 0]
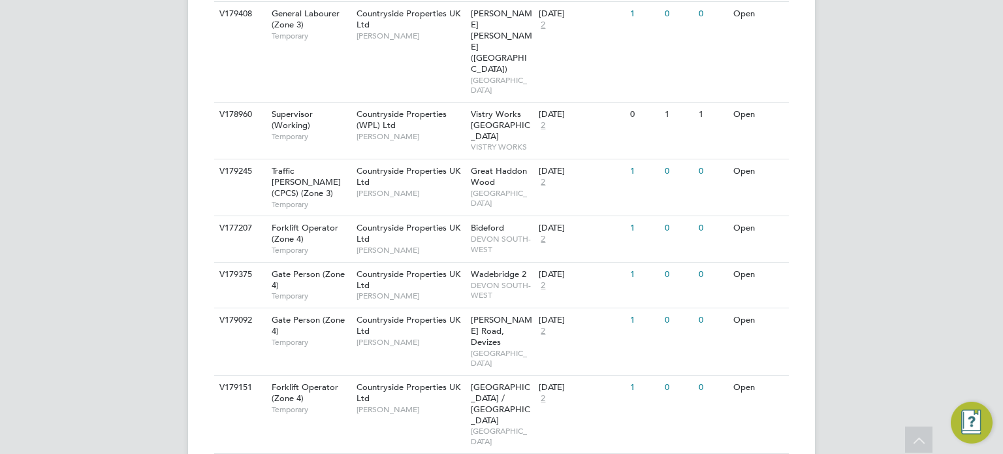
scroll to position [601, 0]
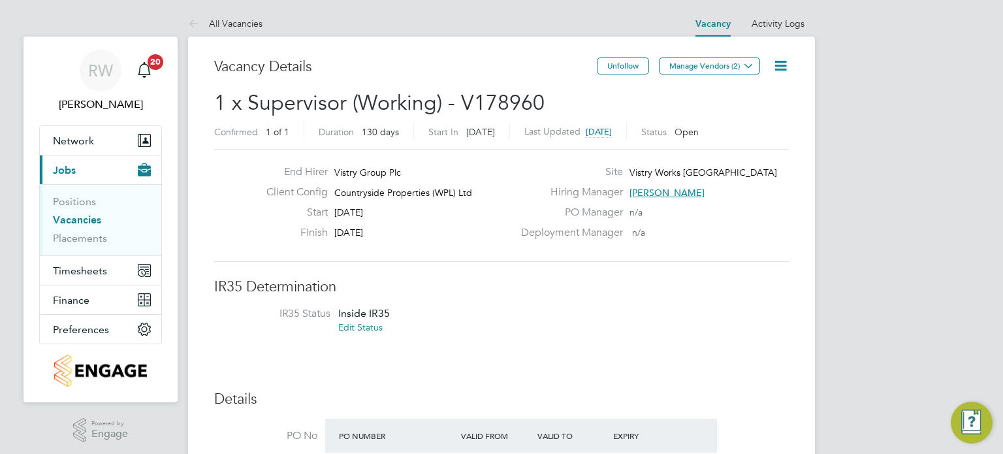
click at [786, 58] on icon at bounding box center [781, 65] width 16 height 16
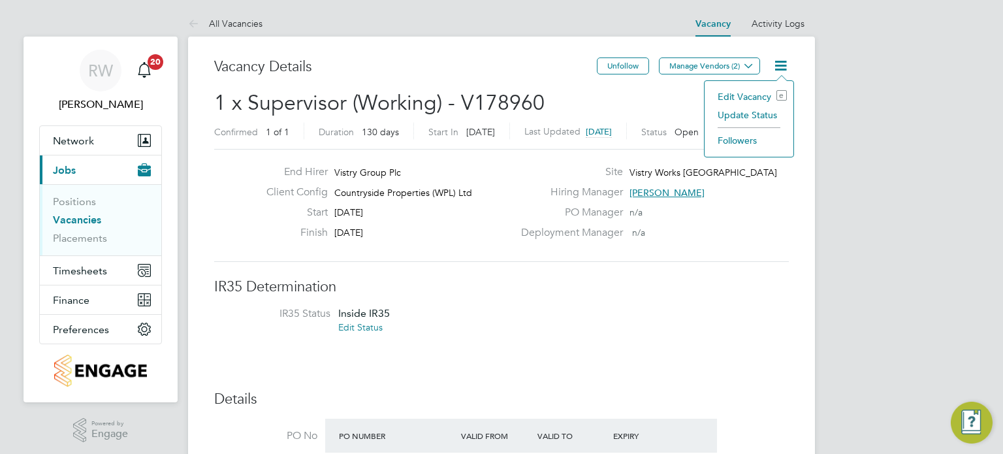
click at [760, 114] on li "Update Status" at bounding box center [749, 115] width 76 height 18
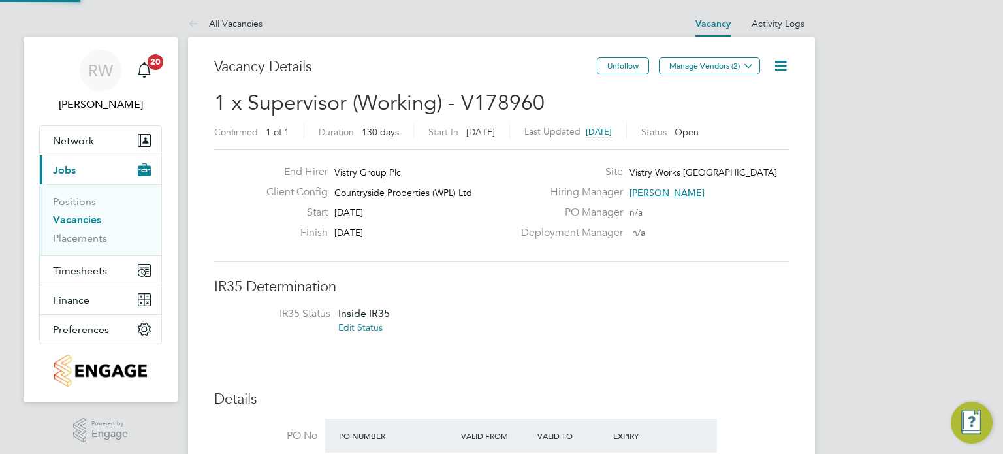
scroll to position [7, 7]
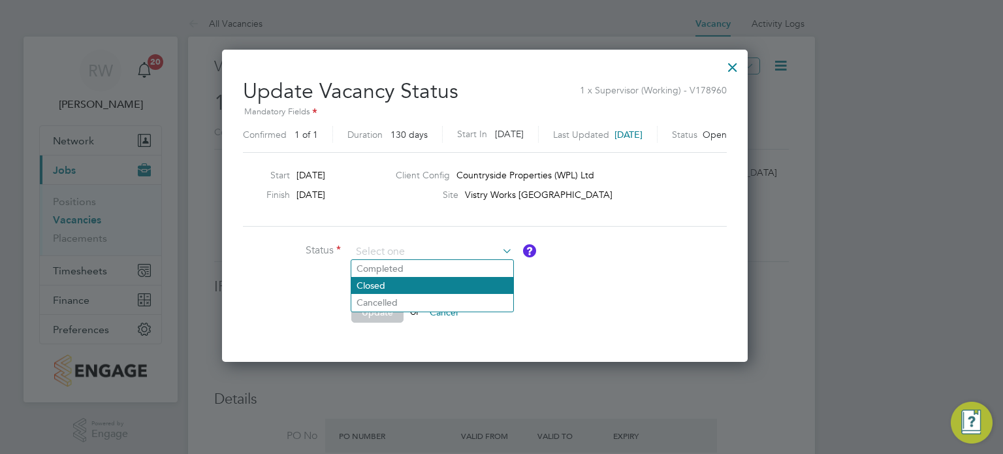
click at [418, 283] on li "Closed" at bounding box center [432, 285] width 162 height 17
type input "Closed"
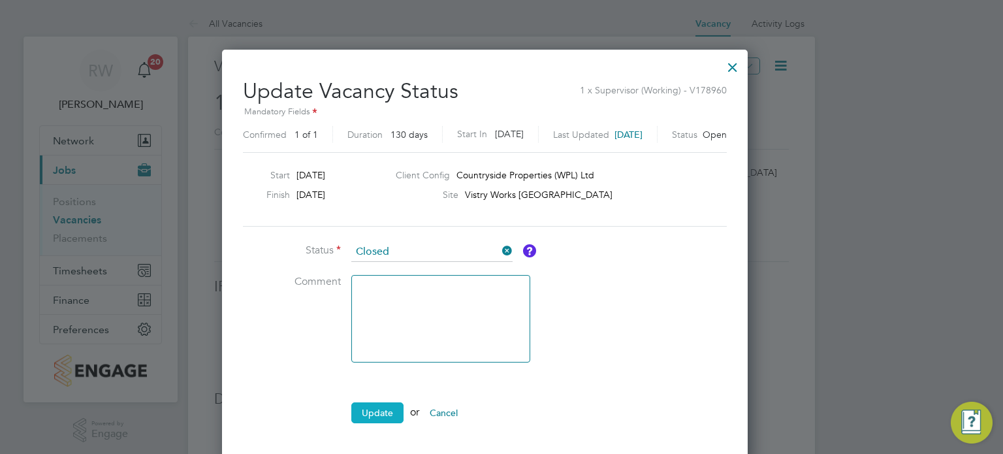
click at [367, 417] on button "Update" at bounding box center [377, 412] width 52 height 21
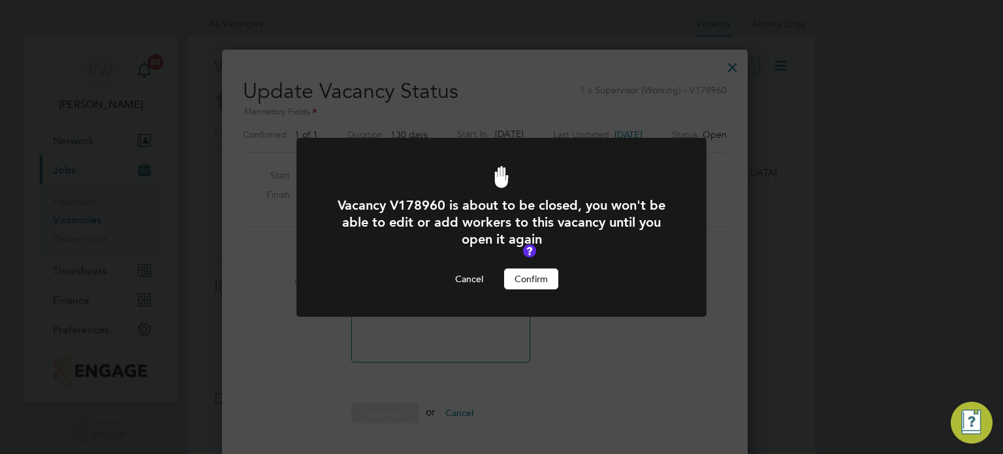
click at [536, 286] on button "Confirm" at bounding box center [531, 278] width 54 height 21
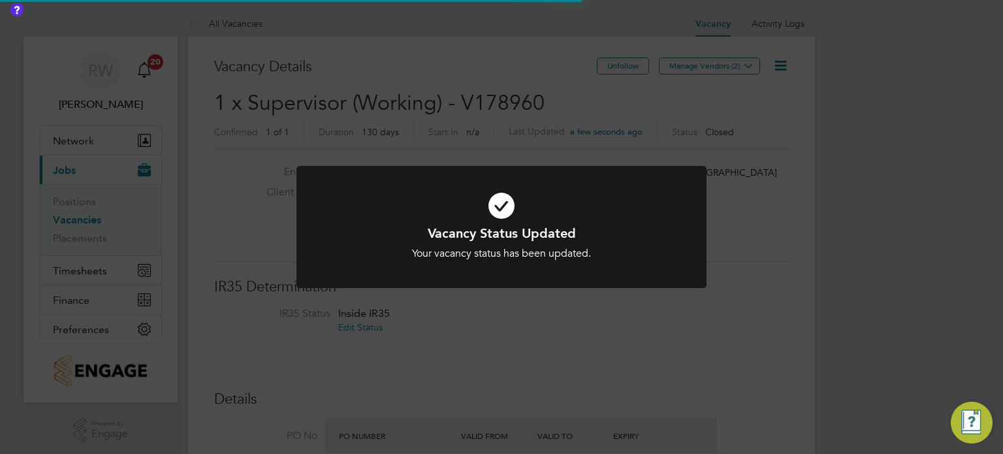
click at [546, 96] on div "Vacancy Status Updated Your vacancy status has been updated. Cancel Okay" at bounding box center [501, 227] width 1003 height 454
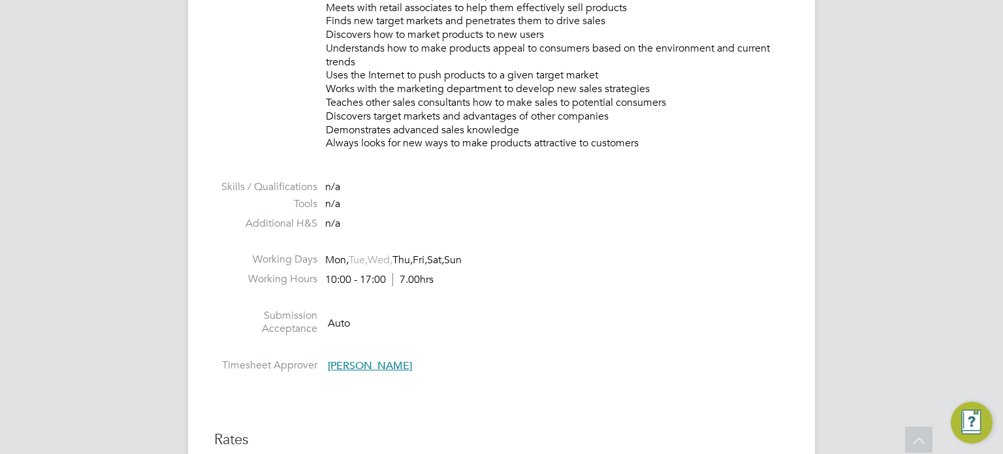
scroll to position [387, 0]
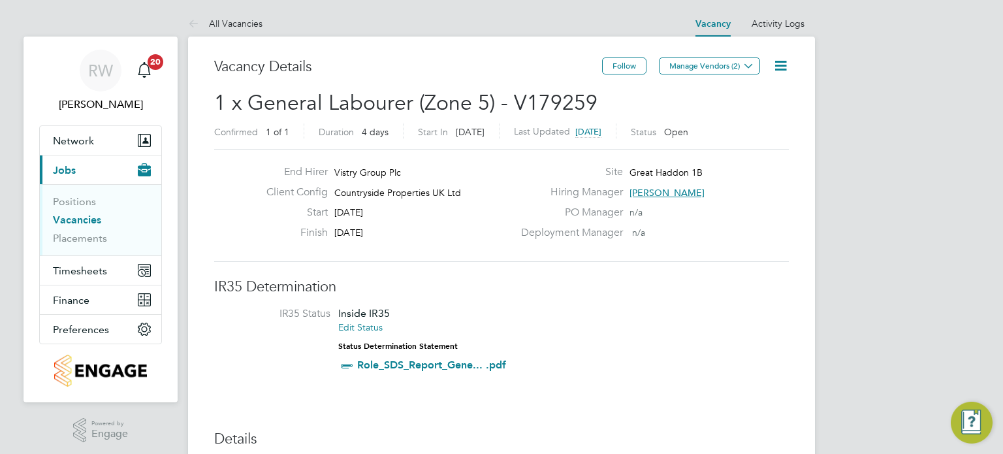
click at [781, 59] on icon at bounding box center [781, 65] width 16 height 16
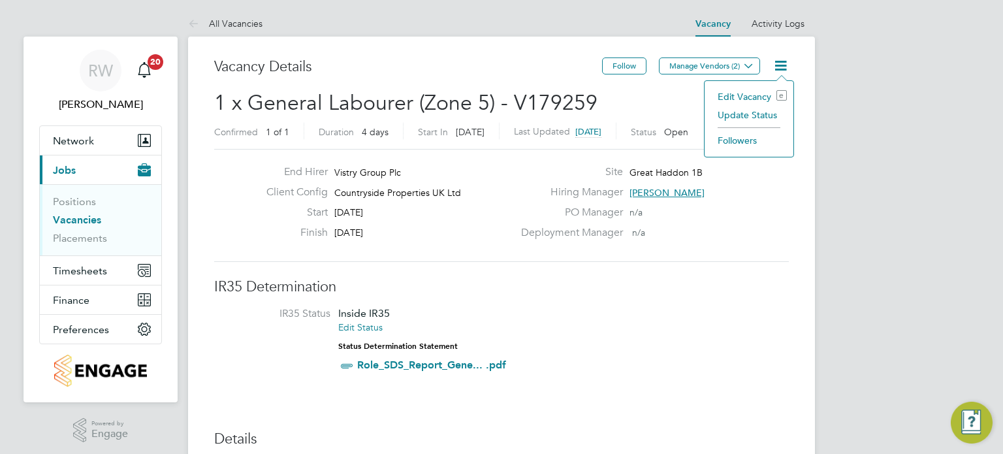
click at [754, 116] on li "Update Status" at bounding box center [749, 115] width 76 height 18
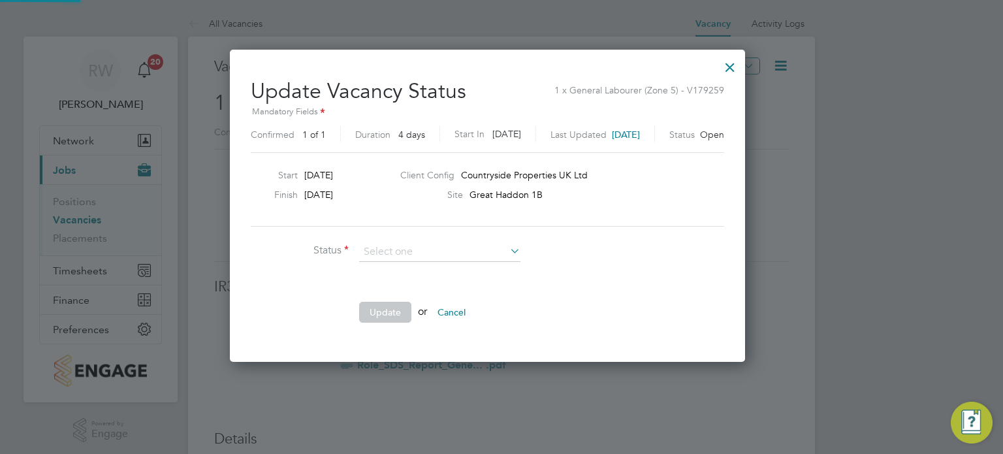
scroll to position [310, 543]
click at [434, 263] on li "Completed" at bounding box center [440, 268] width 162 height 17
type input "Completed"
click at [392, 305] on button "Update" at bounding box center [385, 312] width 52 height 21
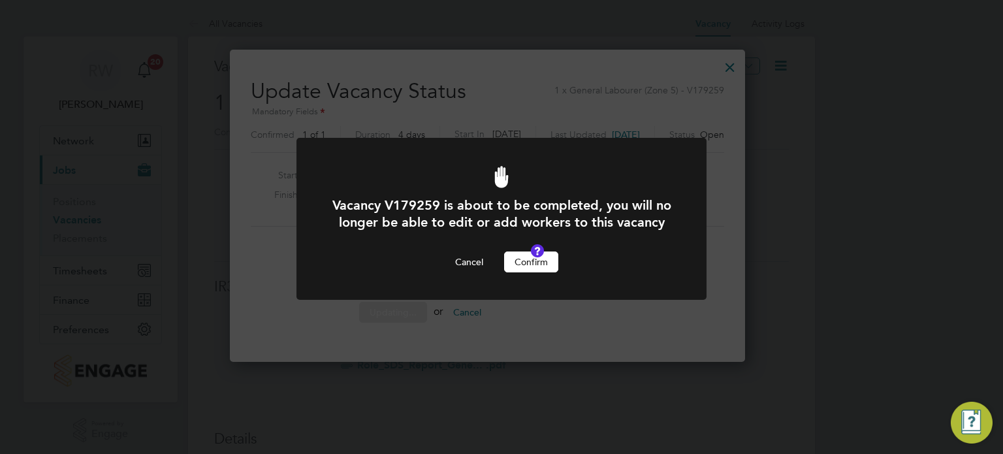
click at [531, 270] on button "Confirm" at bounding box center [531, 261] width 54 height 21
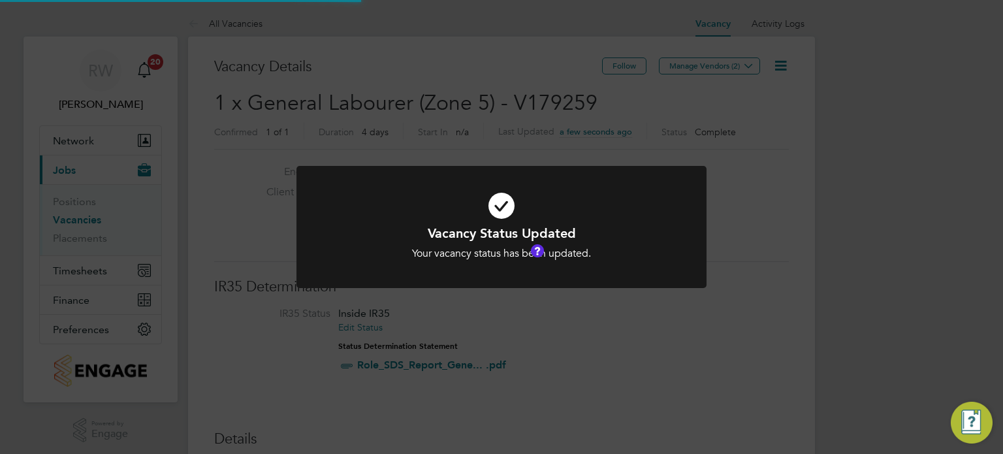
scroll to position [39, 91]
click at [565, 101] on div "Vacancy Status Updated Your vacancy status has been updated. Cancel Okay" at bounding box center [501, 227] width 1003 height 454
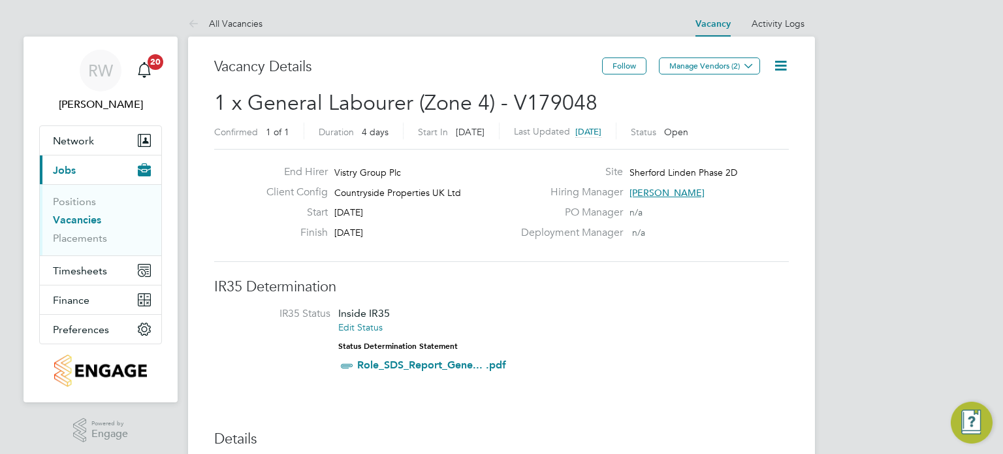
click at [783, 73] on icon at bounding box center [781, 65] width 16 height 16
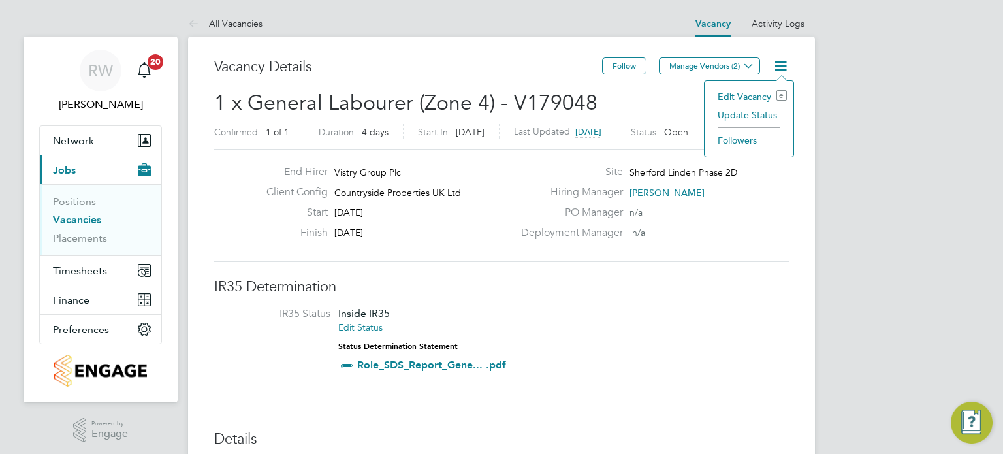
click at [747, 116] on li "Update Status" at bounding box center [749, 115] width 76 height 18
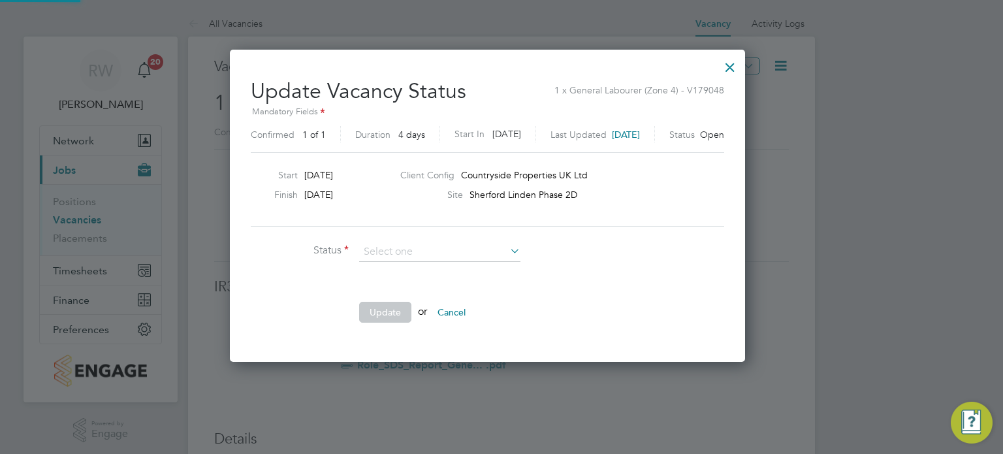
scroll to position [310, 543]
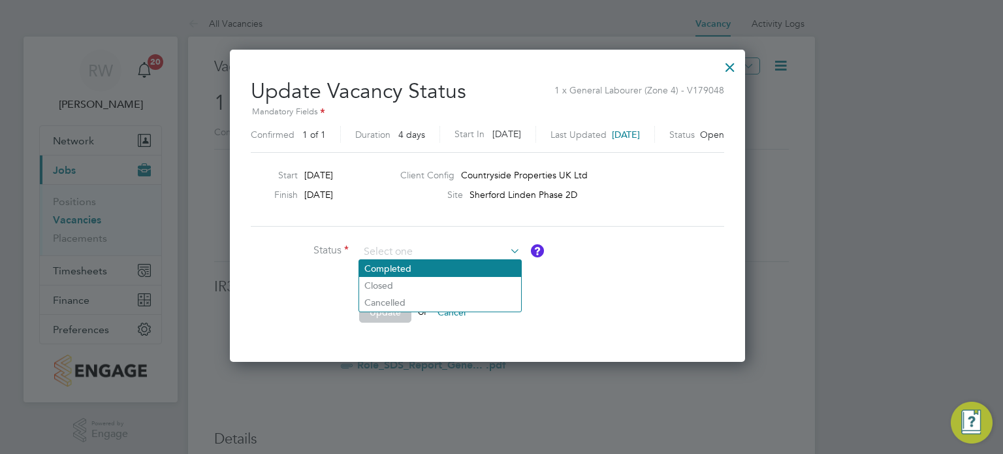
click at [437, 274] on li "Completed" at bounding box center [440, 268] width 162 height 17
type input "Completed"
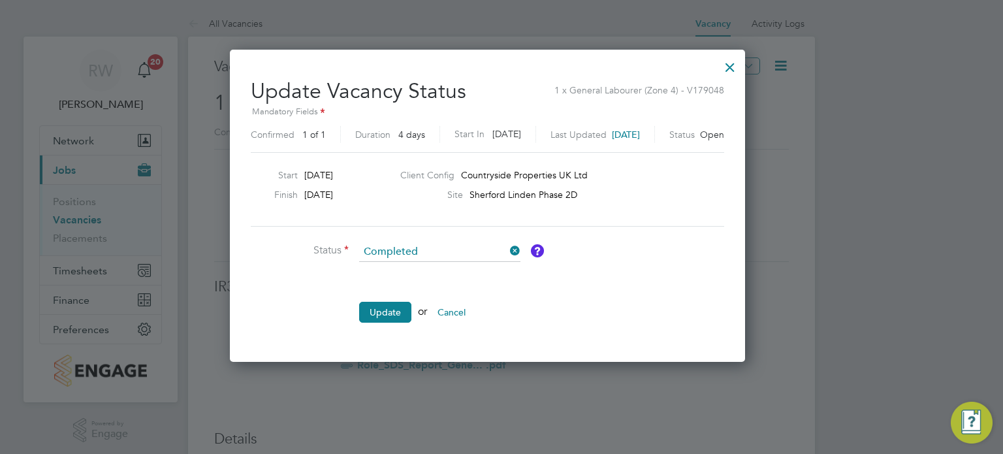
click at [411, 309] on li "Update or Cancel" at bounding box center [447, 319] width 392 height 34
click at [398, 308] on button "Update" at bounding box center [385, 312] width 52 height 21
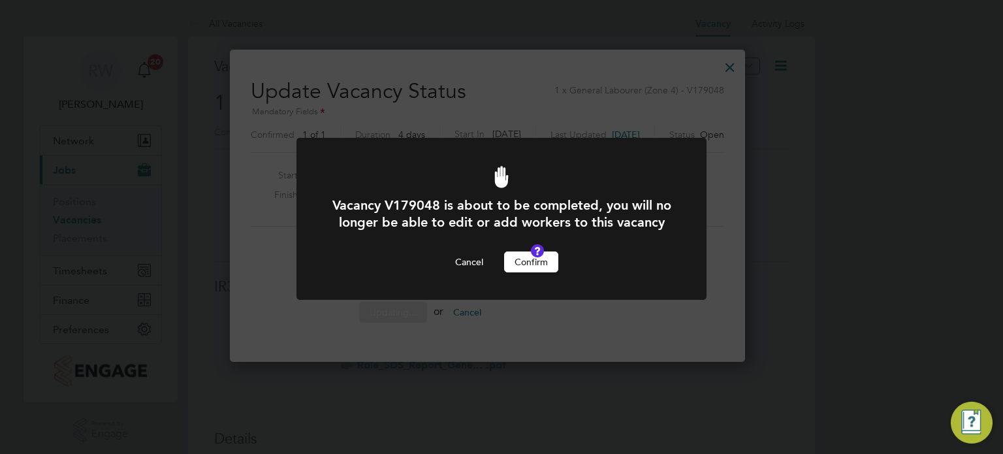
click at [532, 272] on button "Confirm" at bounding box center [531, 261] width 54 height 21
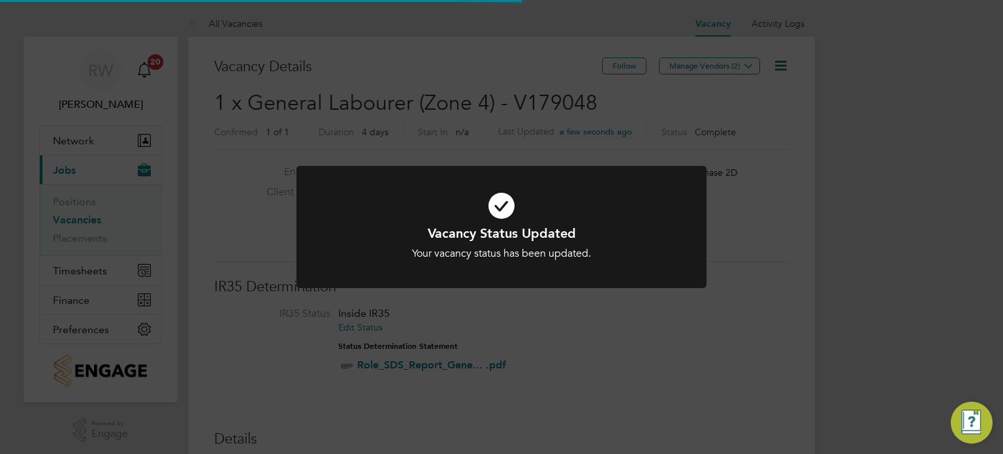
scroll to position [39, 91]
click at [589, 92] on div "Vacancy Status Updated Your vacancy status has been updated. Cancel Okay" at bounding box center [501, 227] width 1003 height 454
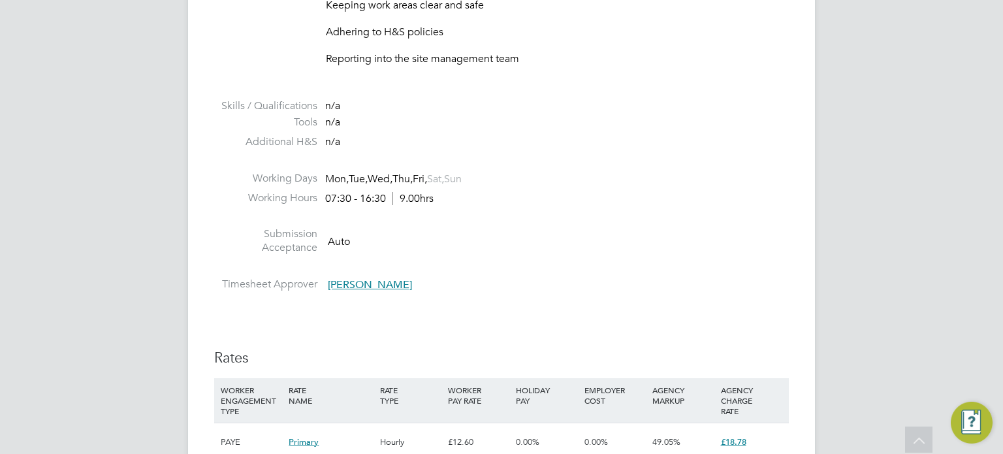
scroll to position [1092, 0]
